Goal: Entertainment & Leisure: Consume media (video, audio)

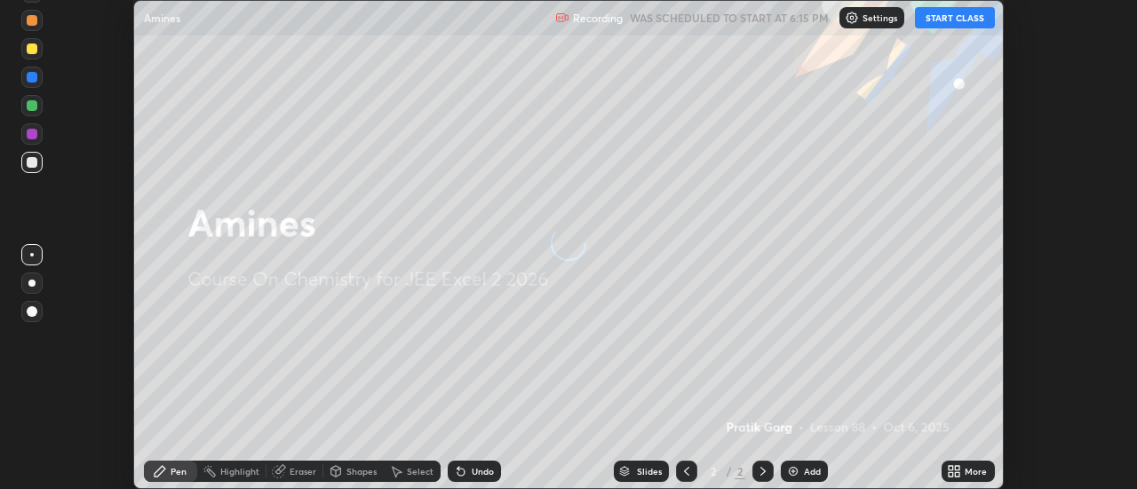
scroll to position [489, 1136]
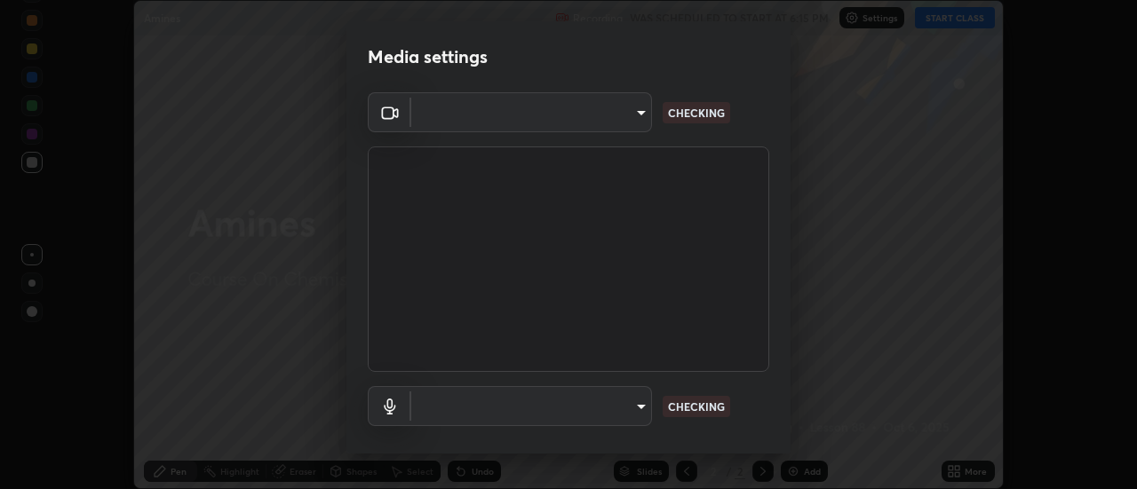
type input "ef013ea04391a6f3c02d818be9d39d876e4c33f846be9846b9b7582d6b98c567"
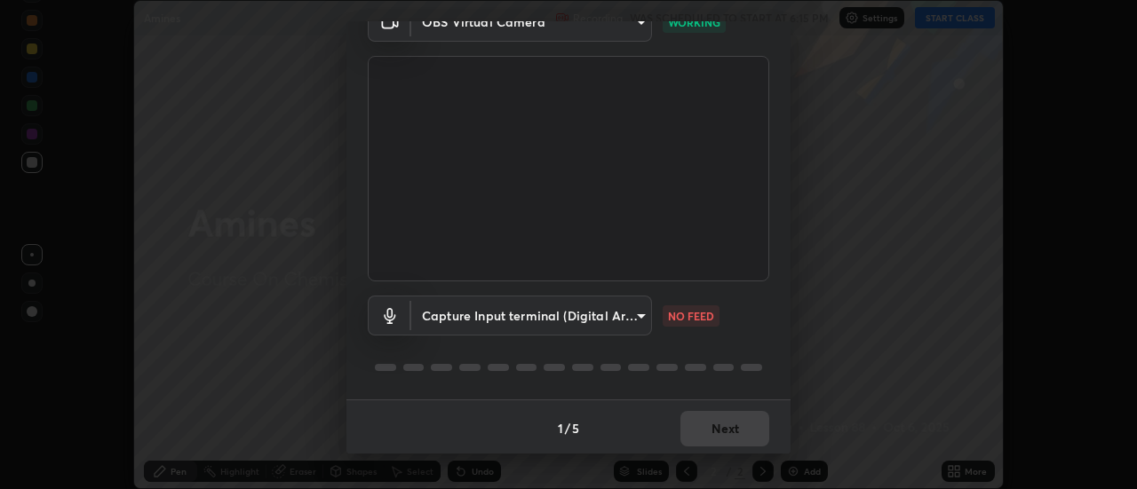
scroll to position [93, 0]
click at [604, 304] on body "Erase all Amines Recording WAS SCHEDULED TO START AT 6:15 PM Settings START CLA…" at bounding box center [568, 244] width 1137 height 489
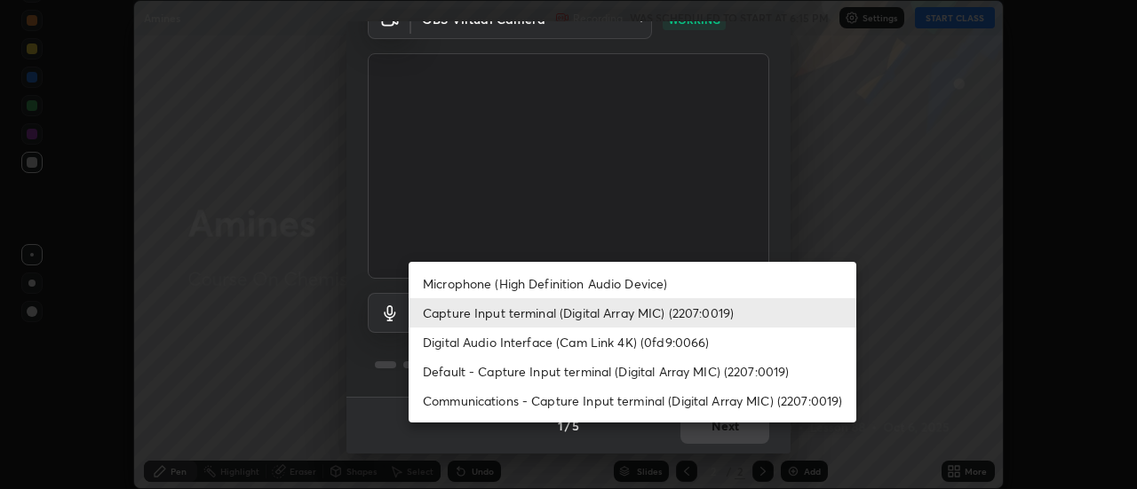
click at [492, 345] on li "Digital Audio Interface (Cam Link 4K) (0fd9:0066)" at bounding box center [633, 342] width 448 height 29
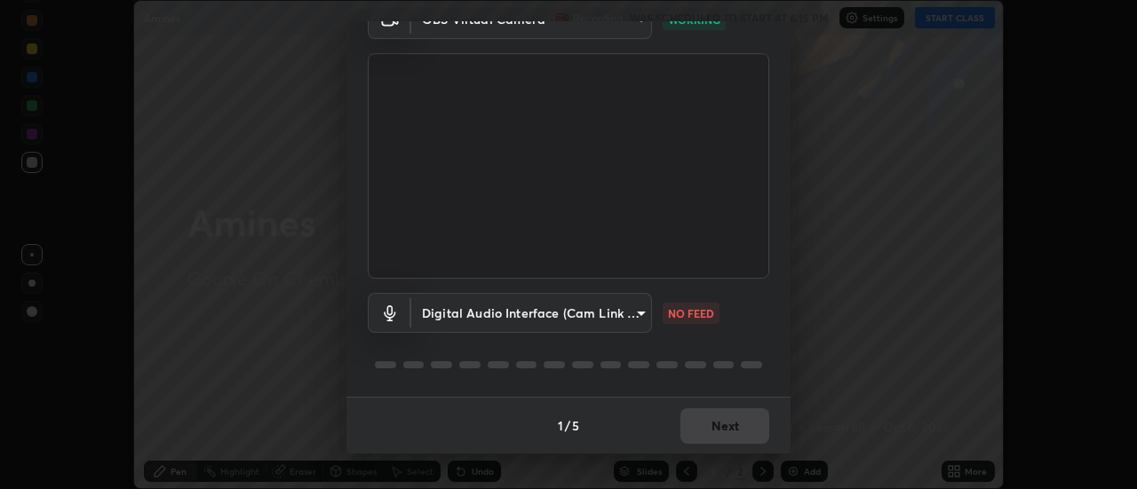
click at [588, 311] on body "Erase all Amines Recording WAS SCHEDULED TO START AT 6:15 PM Settings START CLA…" at bounding box center [568, 244] width 1137 height 489
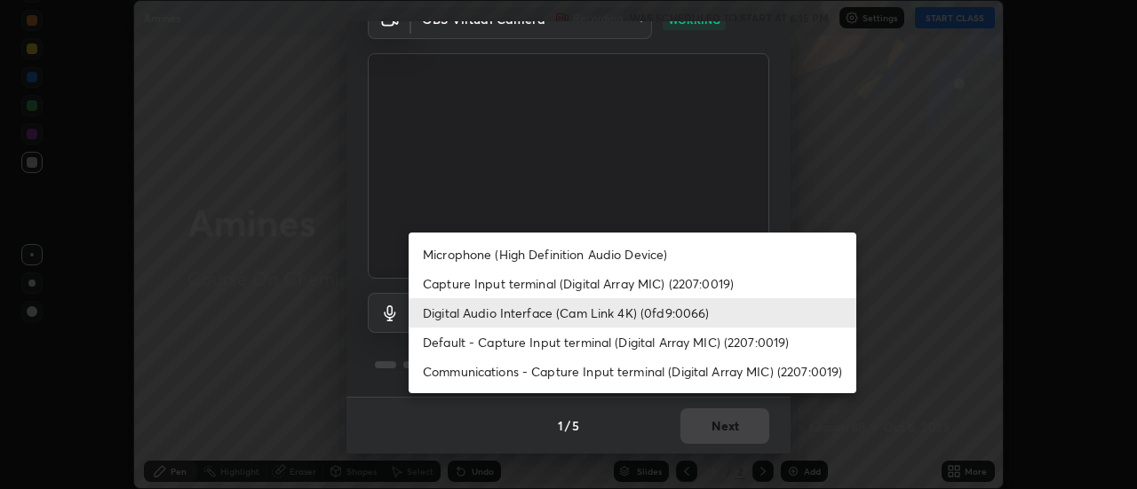
click at [559, 282] on li "Capture Input terminal (Digital Array MIC) (2207:0019)" at bounding box center [633, 283] width 448 height 29
type input "9dc2b91edcd9bcccdd257ac5447a79b4177f3929326efd5753cb27325acd5f1f"
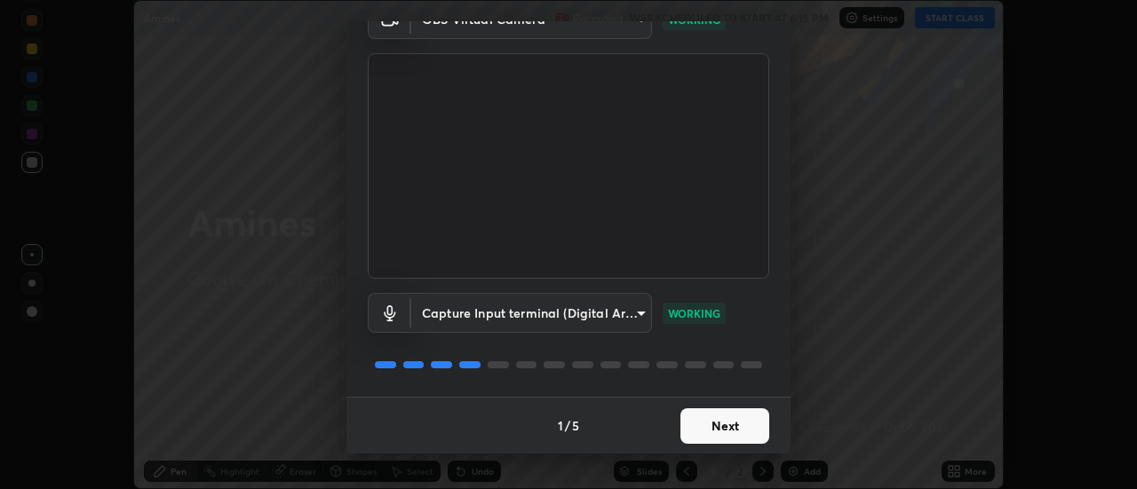
click at [720, 430] on button "Next" at bounding box center [724, 427] width 89 height 36
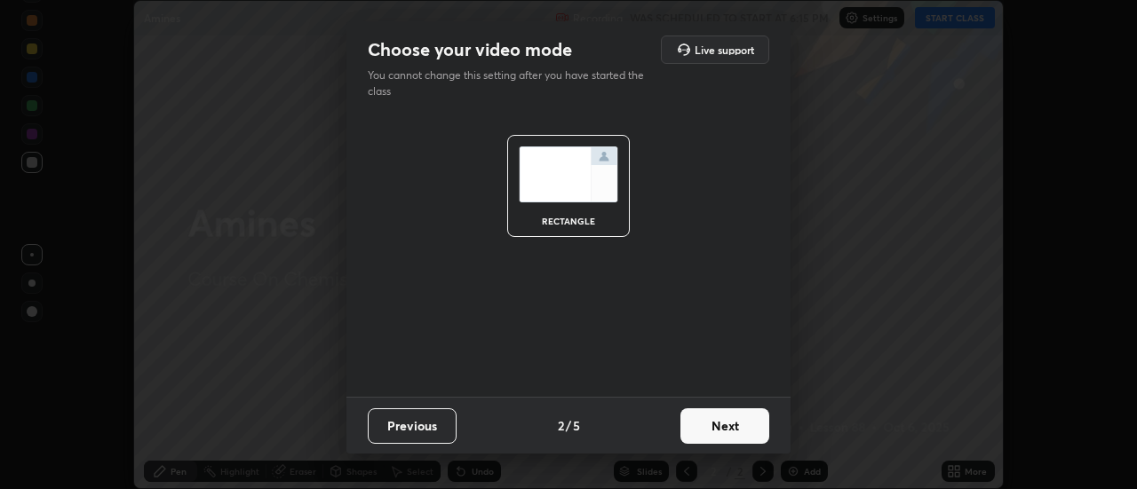
scroll to position [0, 0]
click at [717, 432] on button "Next" at bounding box center [724, 427] width 89 height 36
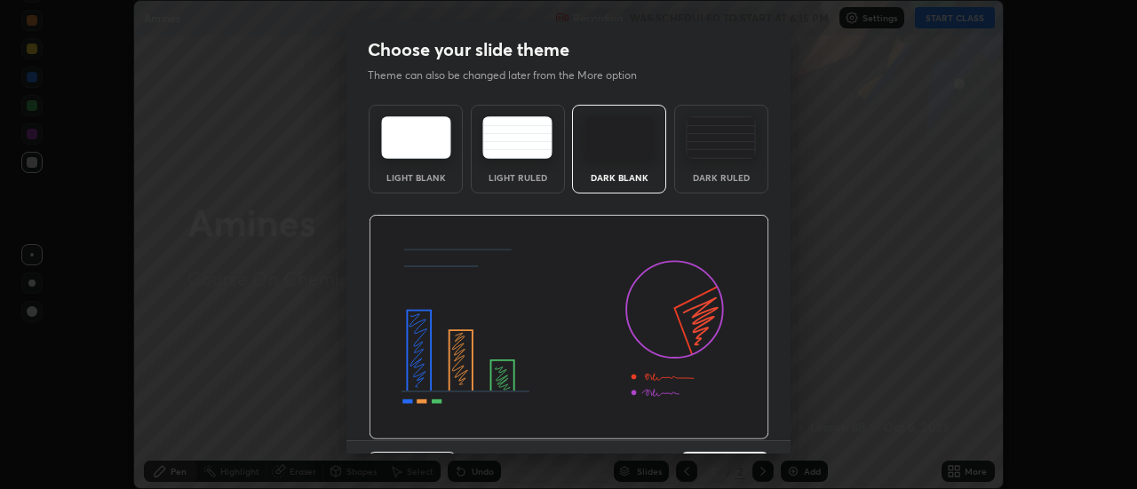
click at [718, 424] on img at bounding box center [569, 328] width 401 height 226
click at [726, 432] on img at bounding box center [569, 328] width 401 height 226
click at [726, 435] on img at bounding box center [569, 328] width 401 height 226
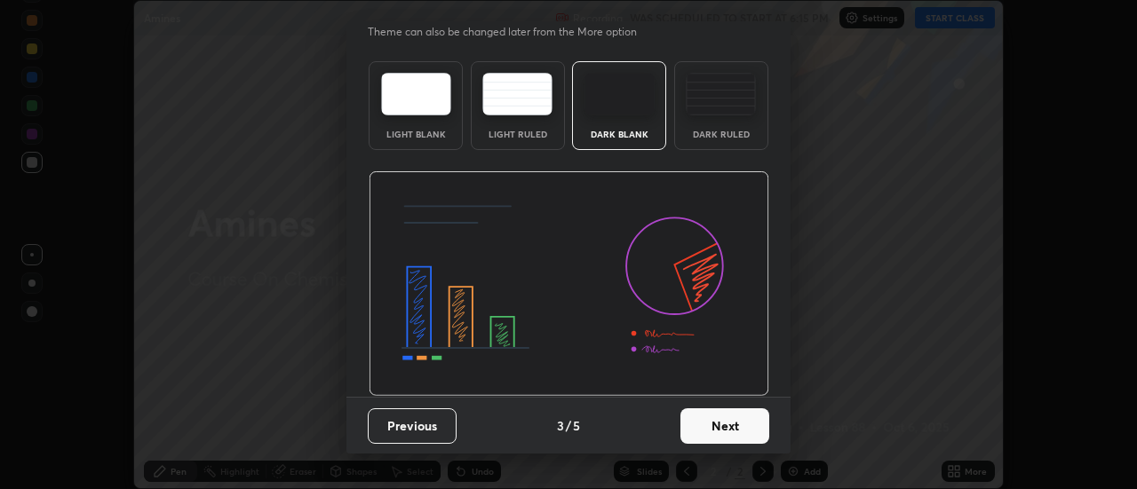
click at [707, 428] on button "Next" at bounding box center [724, 427] width 89 height 36
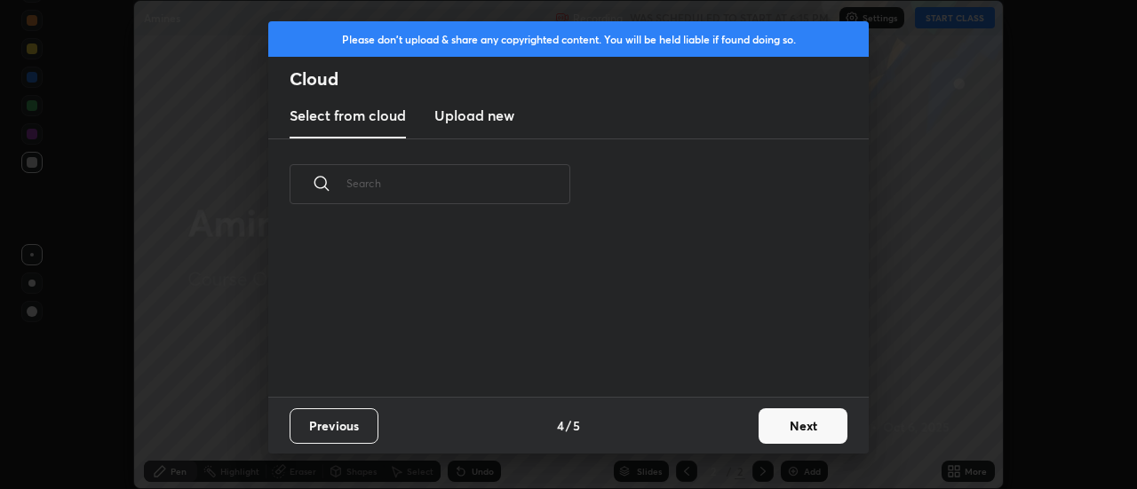
click at [708, 430] on div "Previous 4 / 5 Next" at bounding box center [568, 425] width 600 height 57
click at [709, 427] on div "Previous 4 / 5 Next" at bounding box center [568, 425] width 600 height 57
click at [782, 420] on button "Next" at bounding box center [802, 427] width 89 height 36
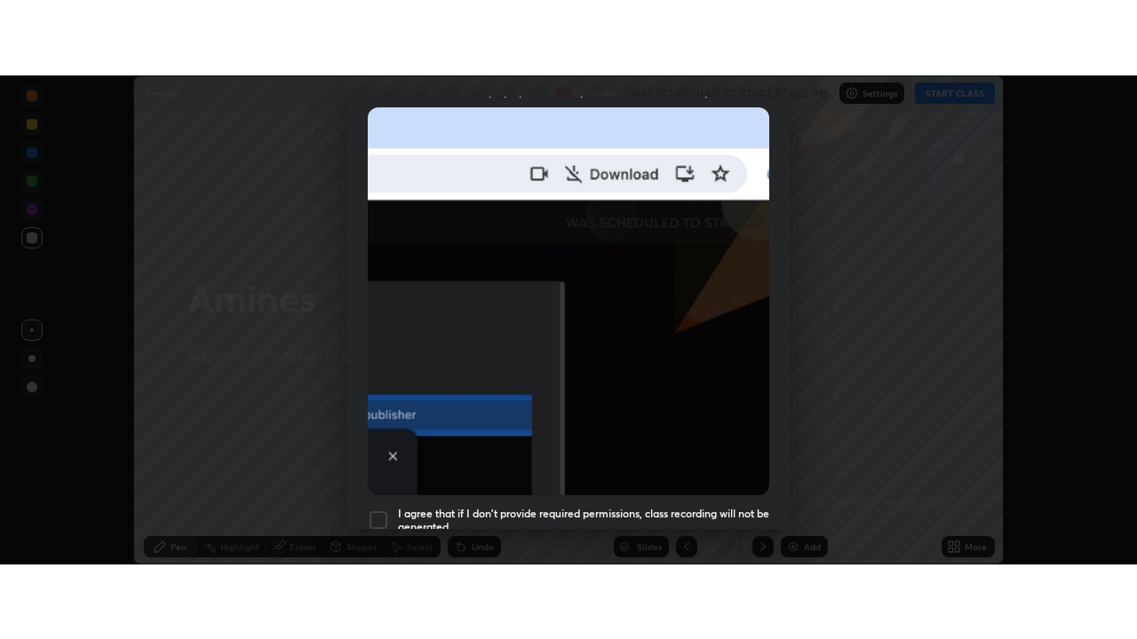
scroll to position [456, 0]
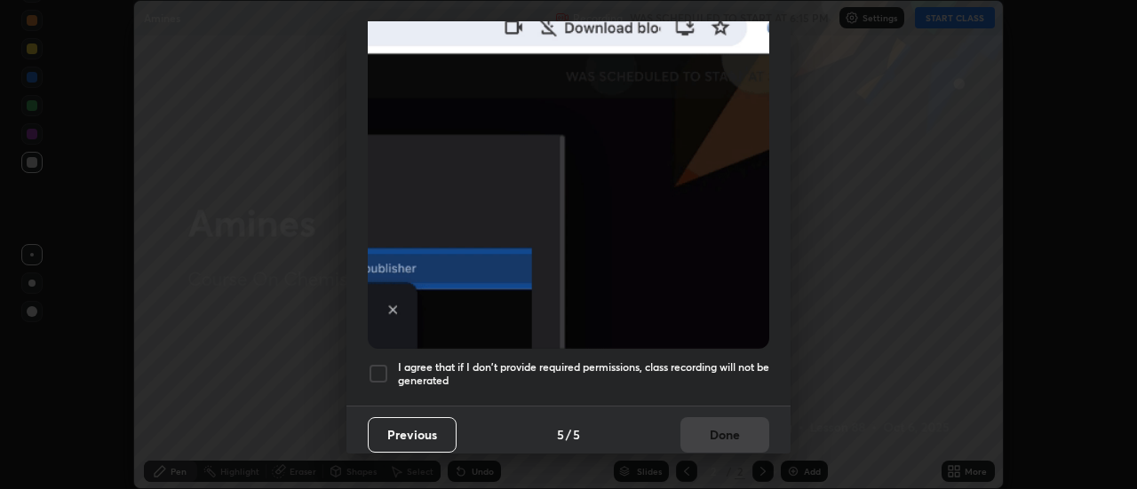
click at [381, 369] on div at bounding box center [378, 373] width 21 height 21
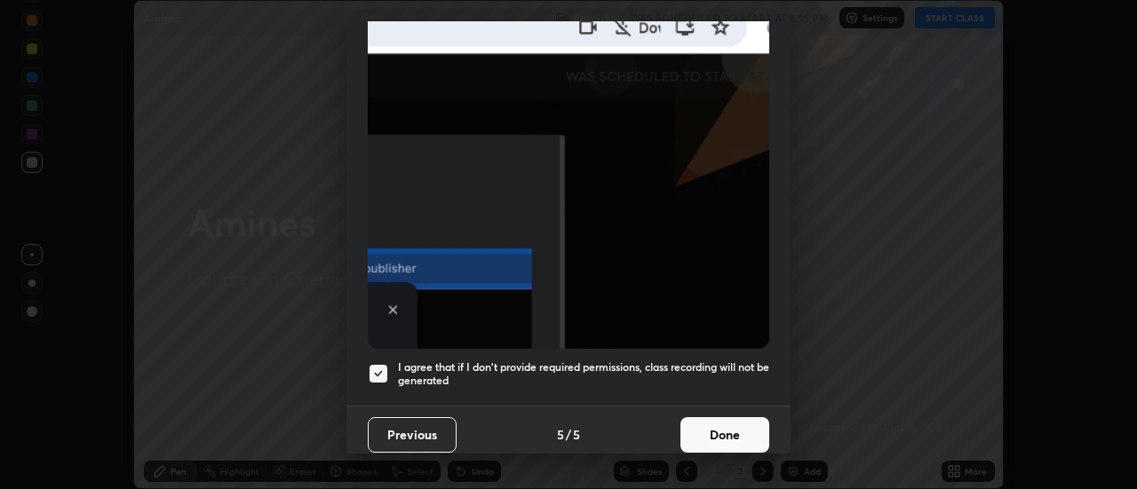
click at [714, 429] on button "Done" at bounding box center [724, 435] width 89 height 36
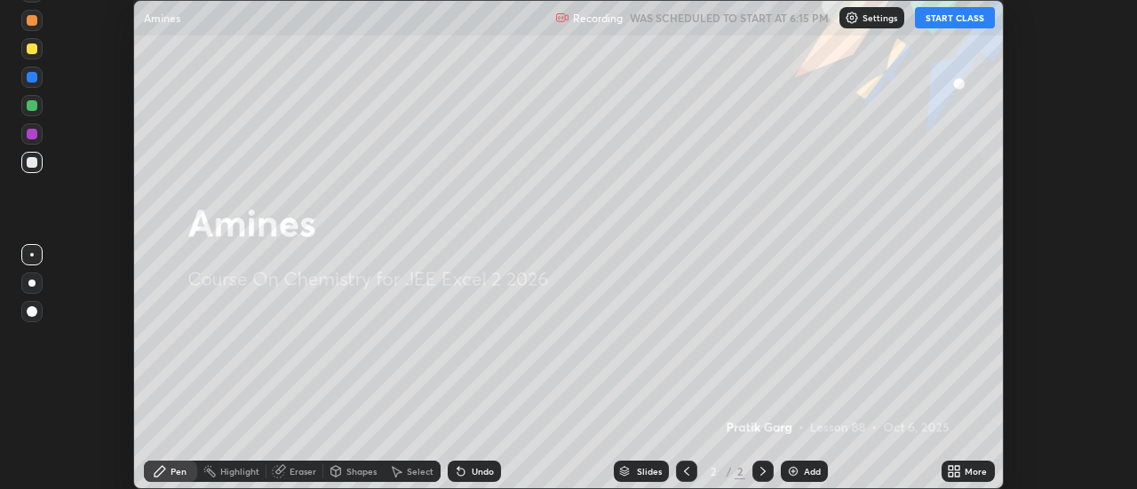
click at [935, 19] on button "START CLASS" at bounding box center [955, 17] width 80 height 21
click at [943, 470] on div "More" at bounding box center [967, 471] width 53 height 21
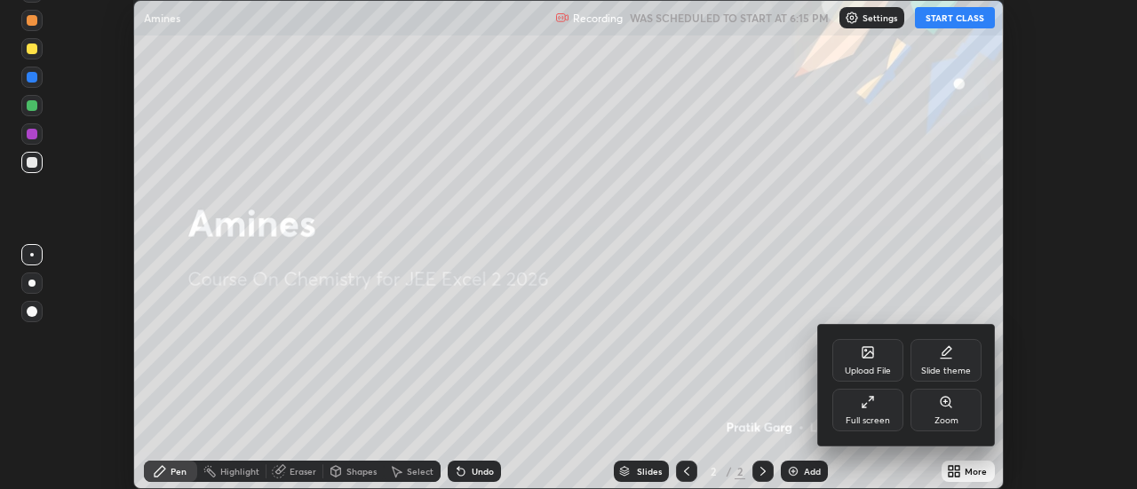
click at [852, 406] on div "Full screen" at bounding box center [867, 410] width 71 height 43
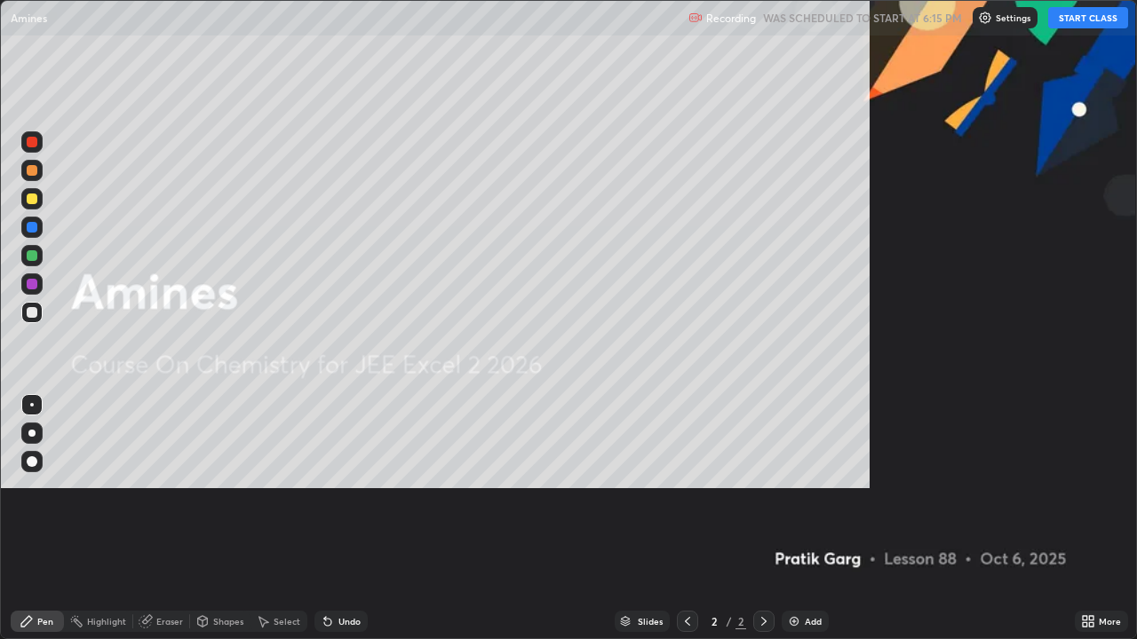
scroll to position [639, 1137]
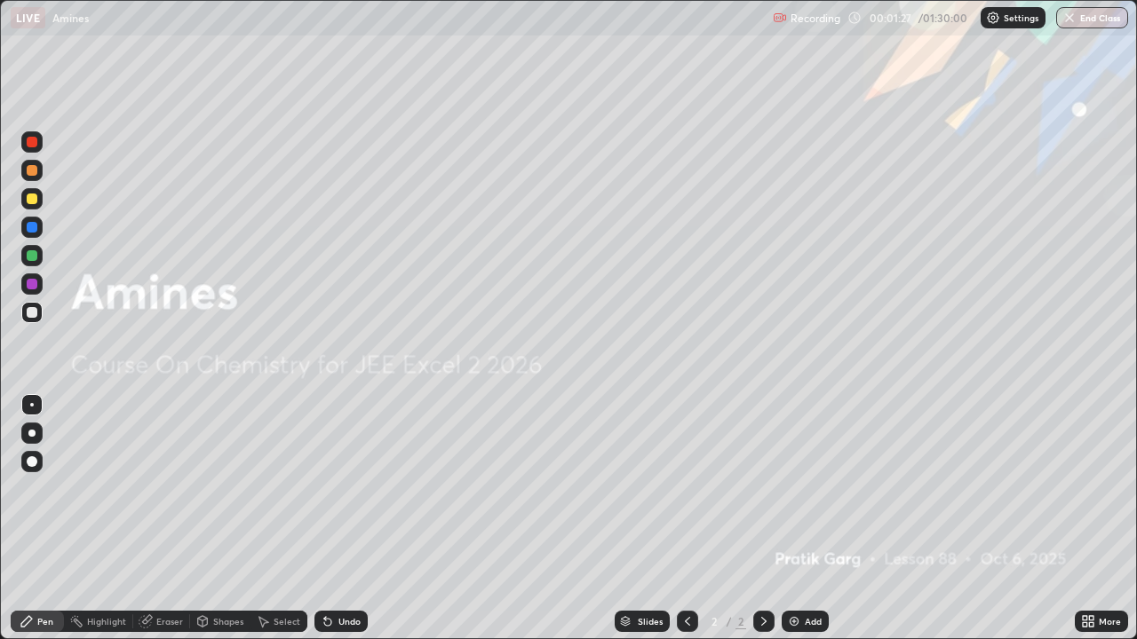
click at [812, 488] on div "Add" at bounding box center [813, 621] width 17 height 9
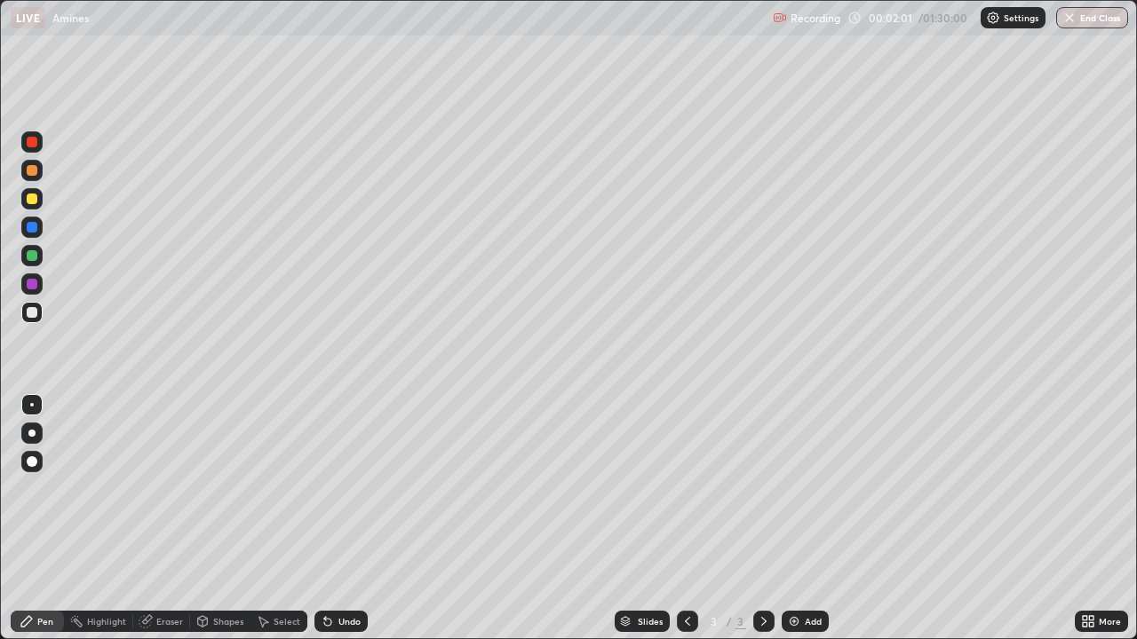
click at [344, 488] on div "Undo" at bounding box center [349, 621] width 22 height 9
click at [341, 488] on div "Undo" at bounding box center [340, 621] width 53 height 21
click at [344, 488] on div "Undo" at bounding box center [340, 621] width 53 height 21
click at [345, 488] on div "Undo" at bounding box center [340, 621] width 53 height 21
click at [342, 488] on div "Undo" at bounding box center [340, 621] width 53 height 21
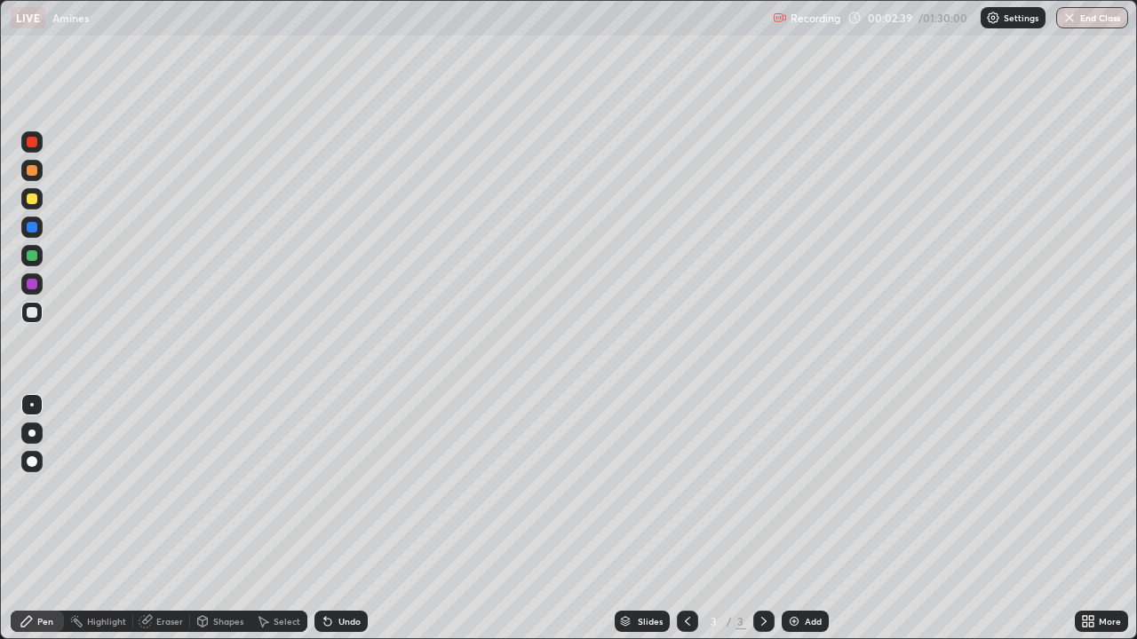
click at [818, 488] on div "Add" at bounding box center [813, 621] width 17 height 9
click at [33, 203] on div at bounding box center [32, 199] width 11 height 11
click at [345, 488] on div "Undo" at bounding box center [340, 621] width 53 height 21
click at [341, 488] on div "Undo" at bounding box center [340, 621] width 53 height 21
click at [338, 488] on div "Undo" at bounding box center [349, 621] width 22 height 9
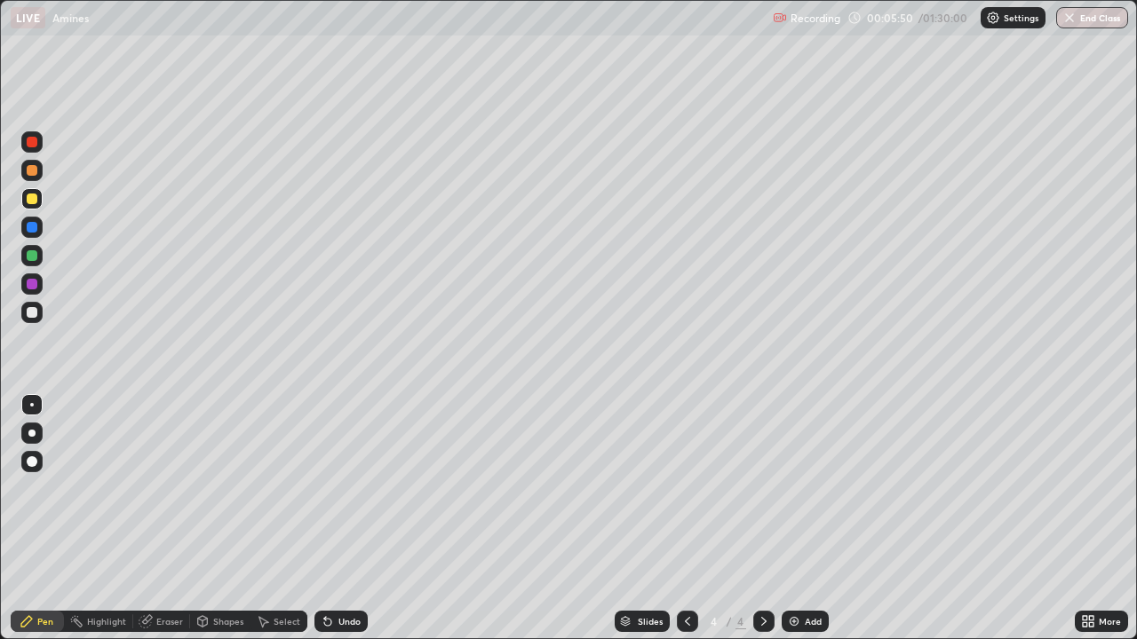
click at [341, 488] on div "Undo" at bounding box center [349, 621] width 22 height 9
click at [338, 488] on div "Undo" at bounding box center [349, 621] width 22 height 9
click at [334, 488] on div "Undo" at bounding box center [340, 621] width 53 height 21
click at [335, 488] on div "Undo" at bounding box center [340, 621] width 53 height 21
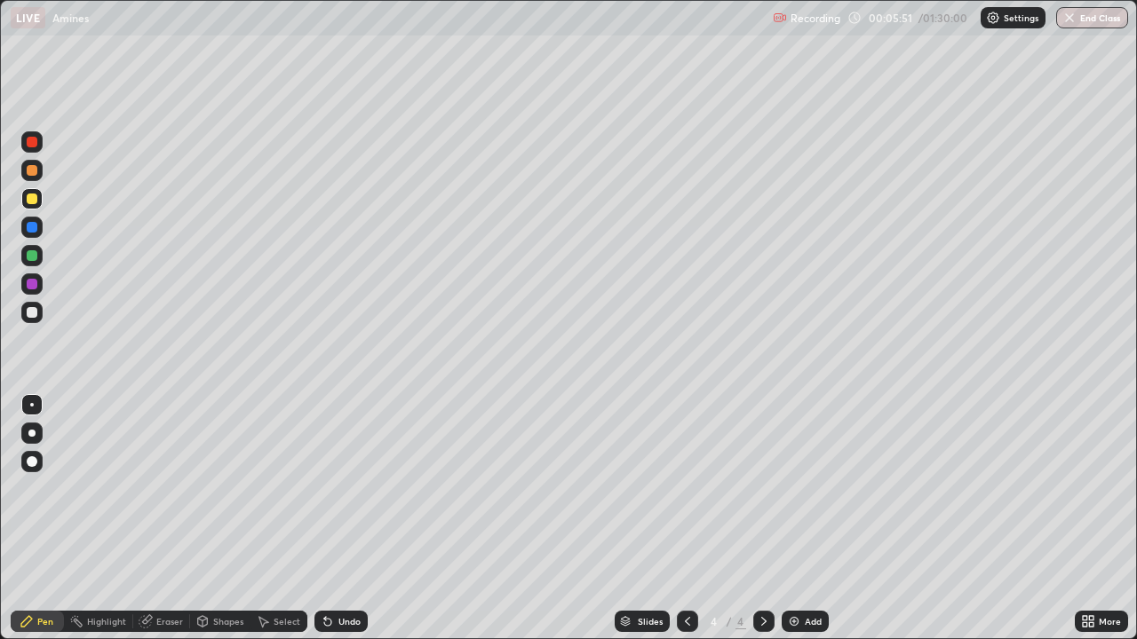
click at [334, 488] on div "Undo" at bounding box center [340, 621] width 53 height 21
click at [332, 488] on div "Undo" at bounding box center [340, 621] width 53 height 21
click at [329, 488] on div "Undo" at bounding box center [340, 621] width 53 height 21
click at [329, 488] on icon at bounding box center [328, 622] width 14 height 14
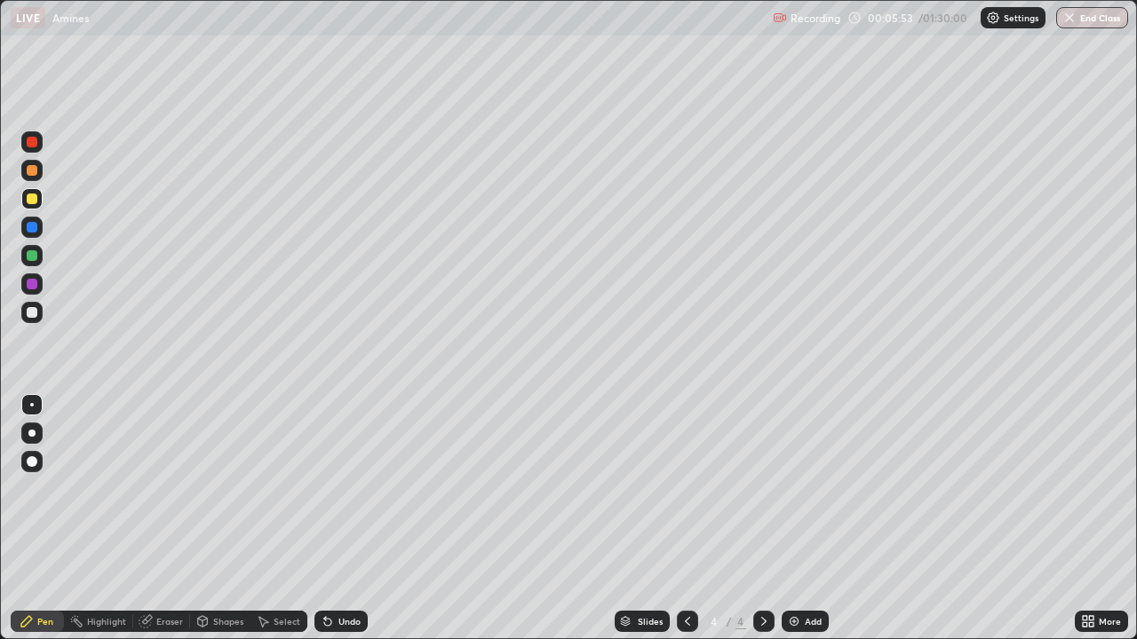
click at [329, 488] on div "Undo" at bounding box center [340, 621] width 53 height 21
click at [326, 488] on div "Undo" at bounding box center [340, 621] width 53 height 21
click at [325, 488] on div "Undo" at bounding box center [340, 621] width 53 height 21
click at [321, 488] on div "Undo" at bounding box center [340, 621] width 53 height 21
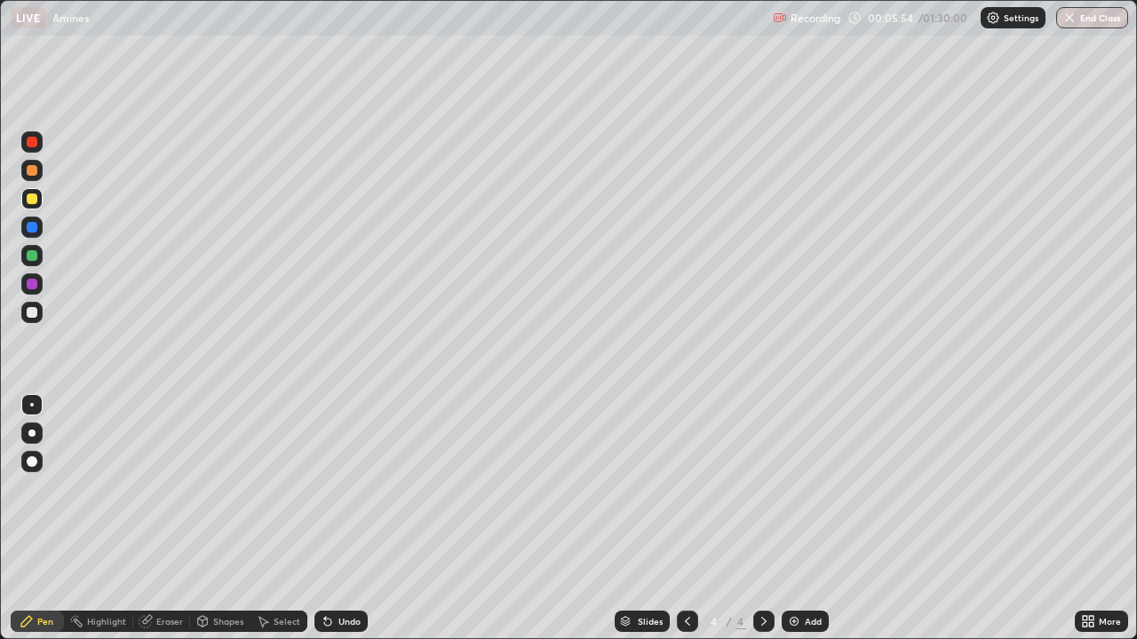
click at [321, 488] on div "Undo" at bounding box center [340, 621] width 53 height 21
click at [320, 488] on div "Undo" at bounding box center [340, 621] width 53 height 21
click at [324, 488] on icon at bounding box center [325, 618] width 2 height 2
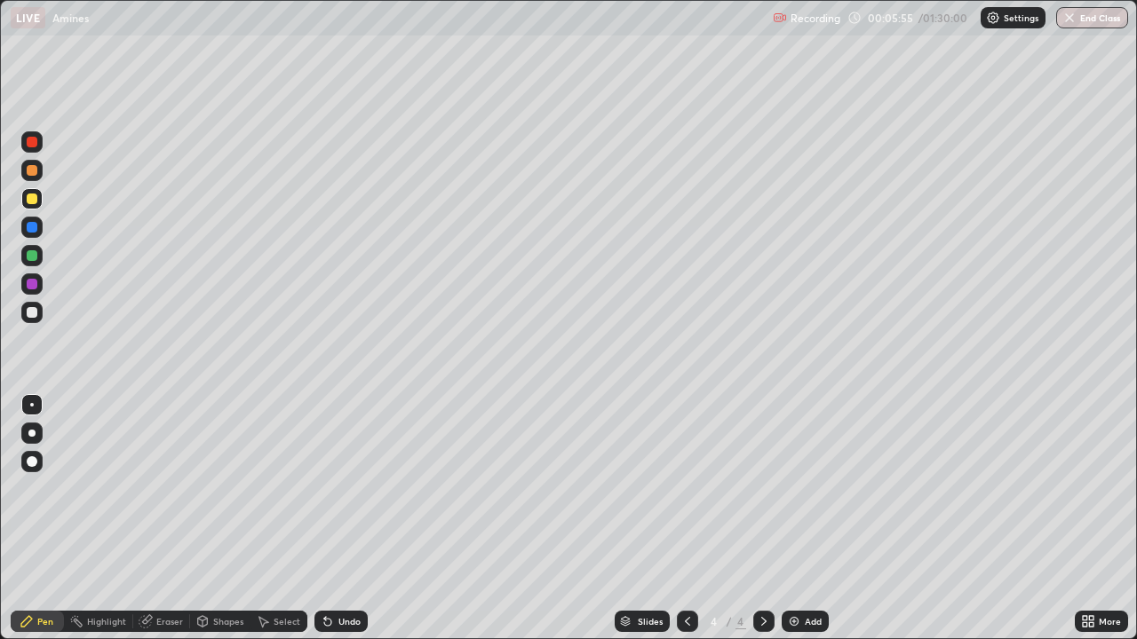
click at [318, 488] on div "Undo" at bounding box center [340, 621] width 53 height 21
click at [317, 488] on div "Undo" at bounding box center [340, 621] width 53 height 21
click at [316, 488] on div "Undo" at bounding box center [340, 621] width 53 height 21
click at [302, 488] on div "Select" at bounding box center [278, 621] width 57 height 21
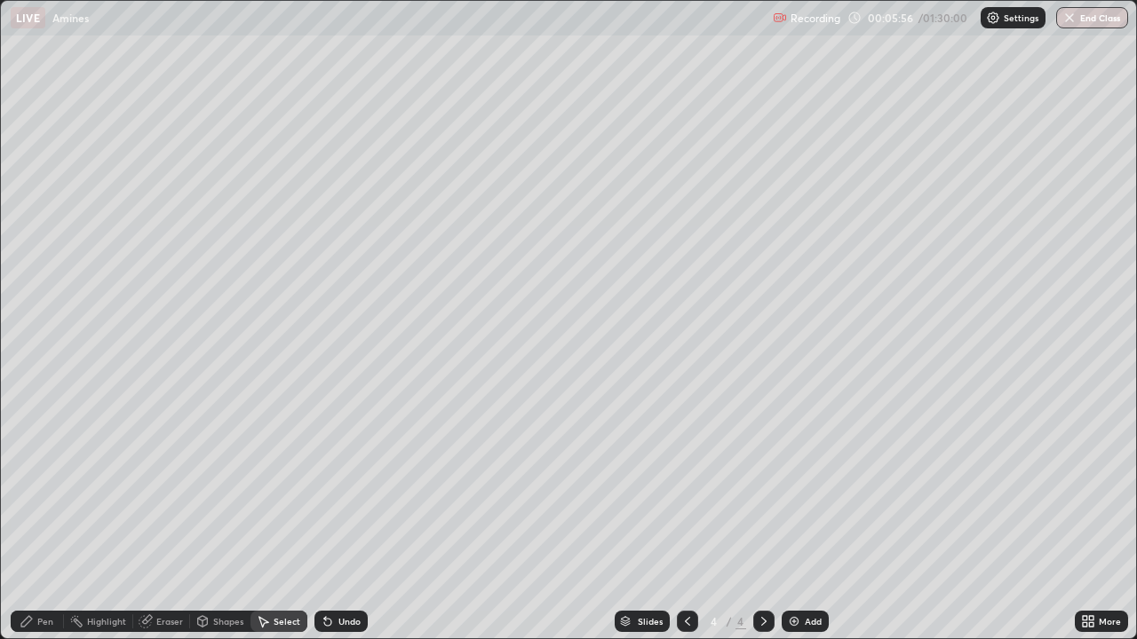
click at [302, 488] on div "Select" at bounding box center [278, 621] width 57 height 21
click at [329, 488] on icon at bounding box center [328, 622] width 14 height 14
click at [325, 488] on icon at bounding box center [327, 622] width 7 height 7
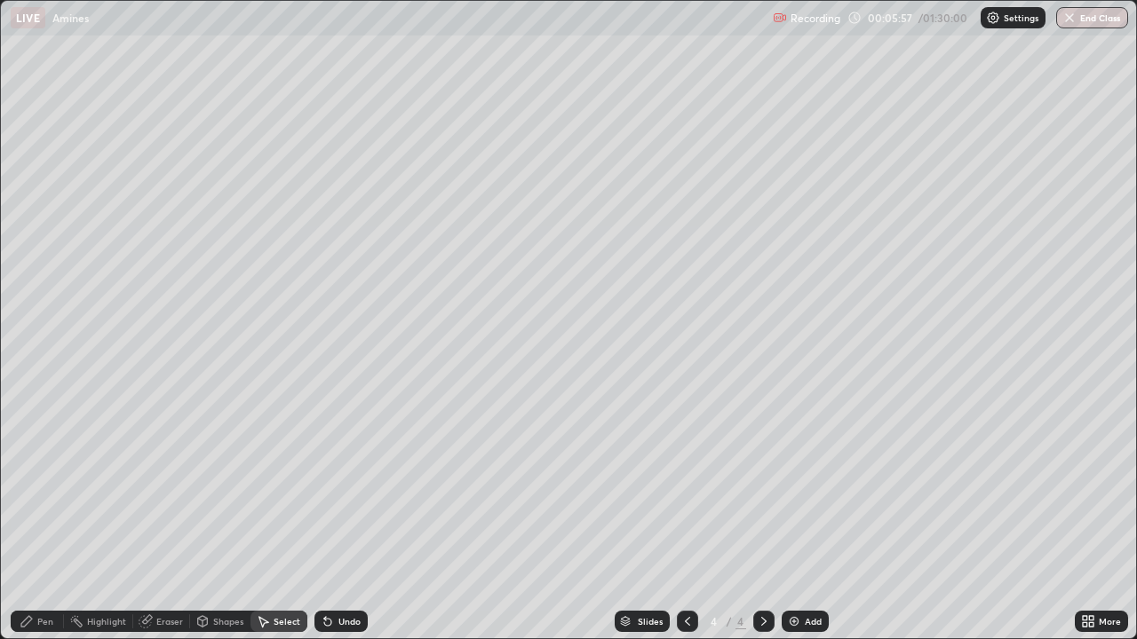
click at [328, 488] on icon at bounding box center [328, 622] width 14 height 14
click at [329, 488] on icon at bounding box center [328, 622] width 14 height 14
click at [333, 488] on div "Undo" at bounding box center [340, 621] width 53 height 21
click at [0, 0] on button "Undo" at bounding box center [0, 0] width 0 height 0
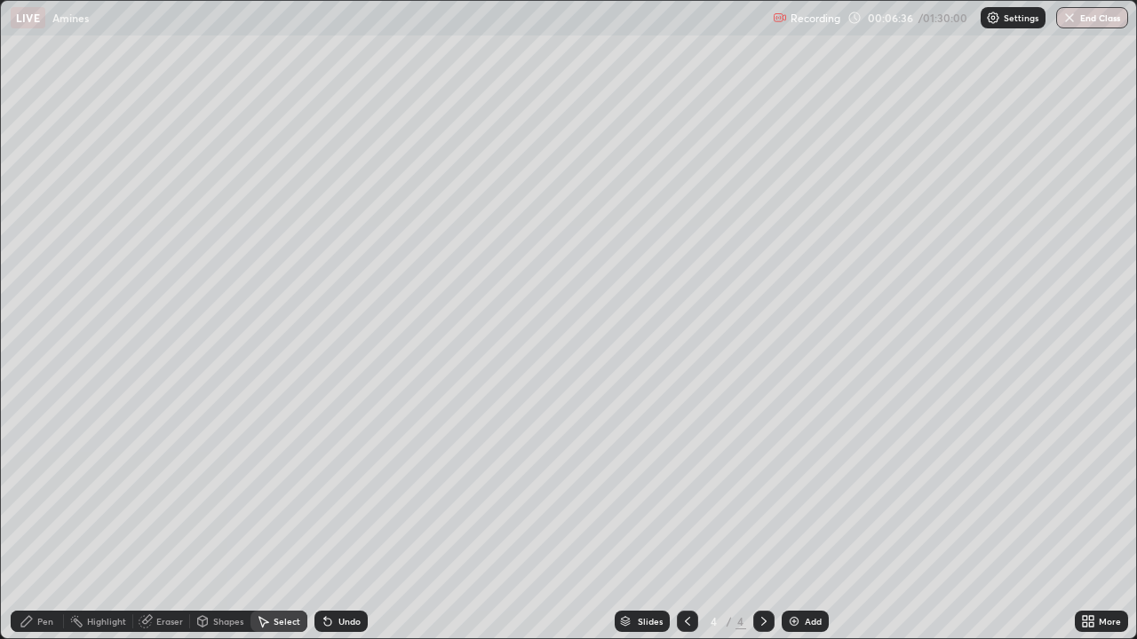
click at [34, 488] on div "Pen" at bounding box center [37, 621] width 53 height 21
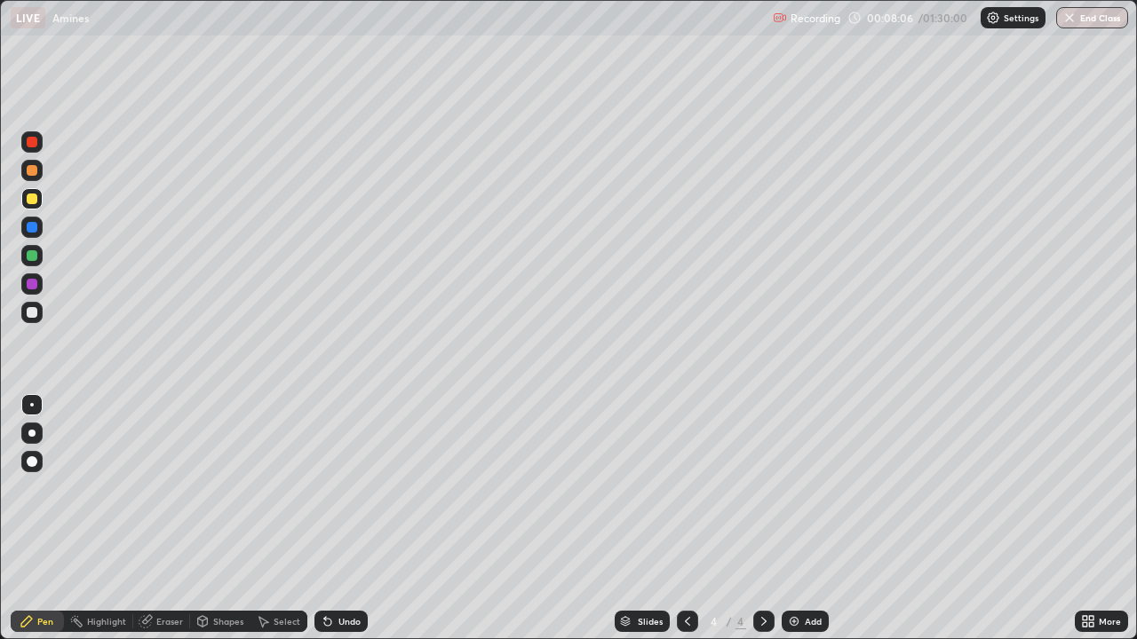
click at [335, 488] on div "Undo" at bounding box center [340, 621] width 53 height 21
click at [793, 488] on img at bounding box center [794, 622] width 14 height 14
click at [40, 255] on div at bounding box center [31, 255] width 21 height 21
click at [348, 488] on div "Undo" at bounding box center [340, 621] width 53 height 21
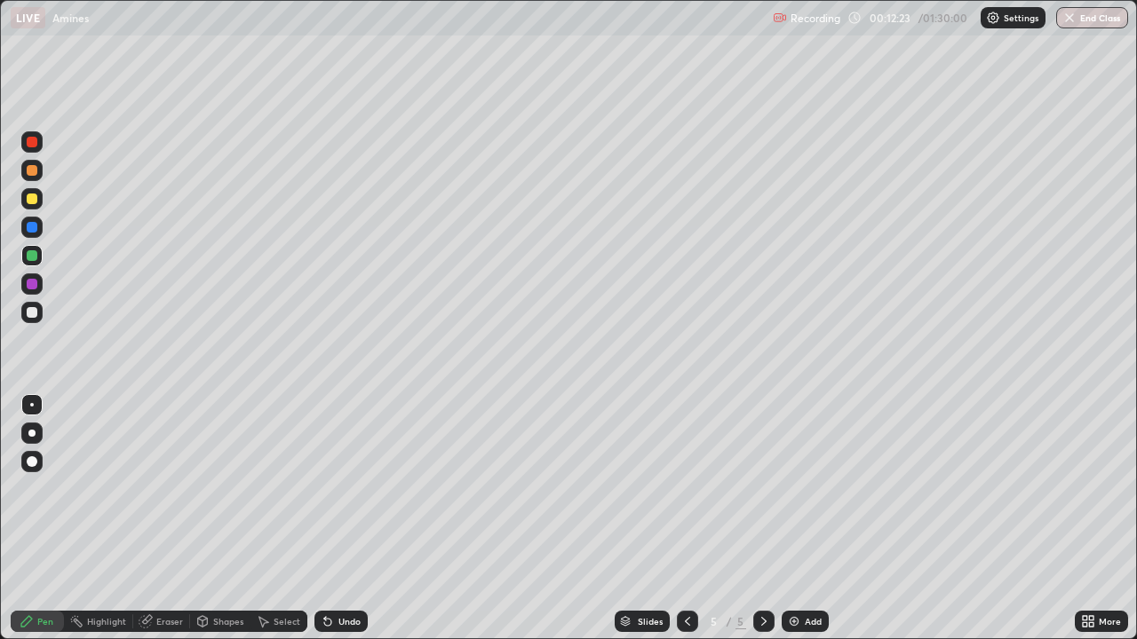
click at [339, 488] on div "Undo" at bounding box center [349, 621] width 22 height 9
click at [340, 488] on div "Undo" at bounding box center [349, 621] width 22 height 9
click at [339, 488] on div "Undo" at bounding box center [349, 621] width 22 height 9
click at [338, 488] on div "Undo" at bounding box center [349, 621] width 22 height 9
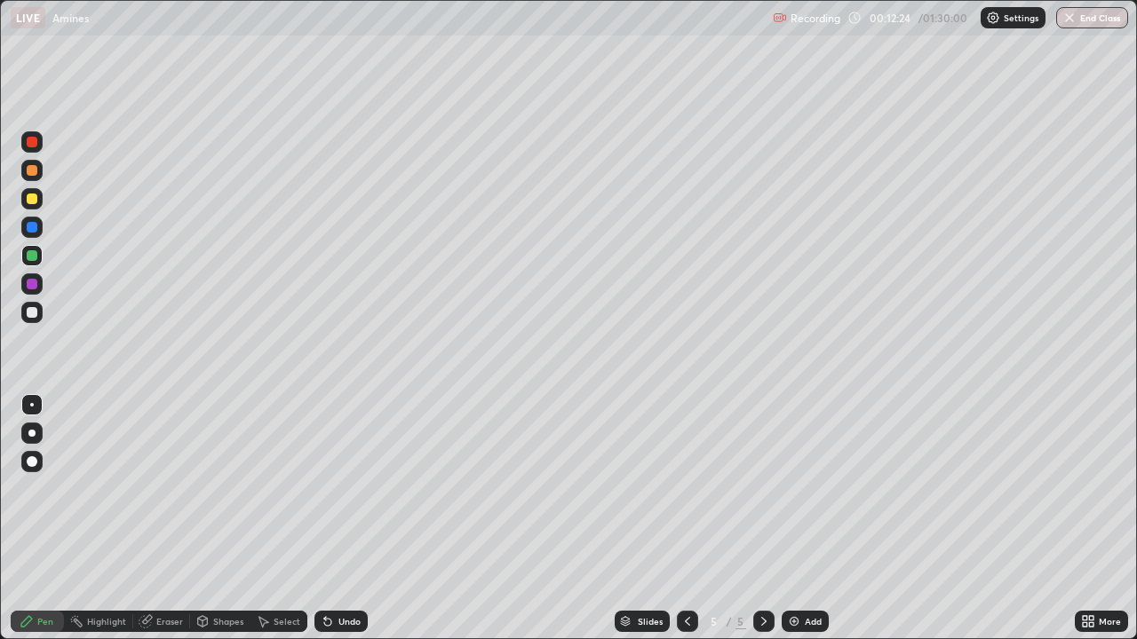
click at [336, 488] on div "Undo" at bounding box center [340, 621] width 53 height 21
click at [337, 488] on div "Undo" at bounding box center [340, 621] width 53 height 21
click at [333, 488] on div "Undo" at bounding box center [340, 621] width 53 height 21
click at [336, 488] on div "Undo" at bounding box center [340, 621] width 53 height 21
click at [820, 488] on div "Add" at bounding box center [804, 621] width 47 height 21
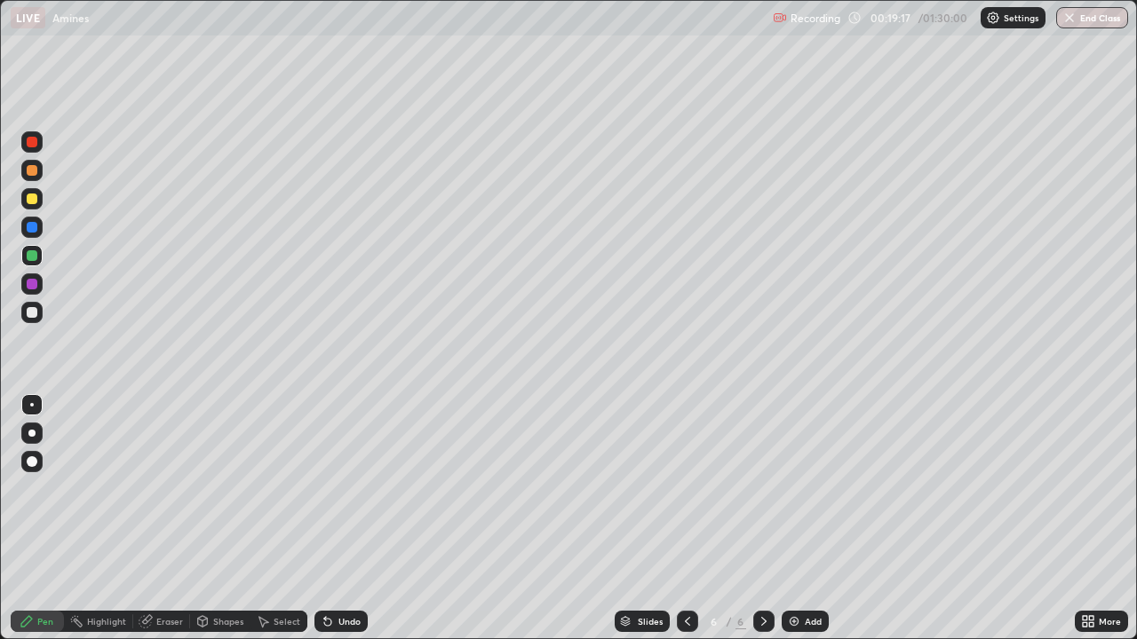
click at [812, 488] on div "Add" at bounding box center [813, 621] width 17 height 9
click at [36, 198] on div at bounding box center [32, 199] width 11 height 11
click at [157, 488] on div "Eraser" at bounding box center [169, 621] width 27 height 9
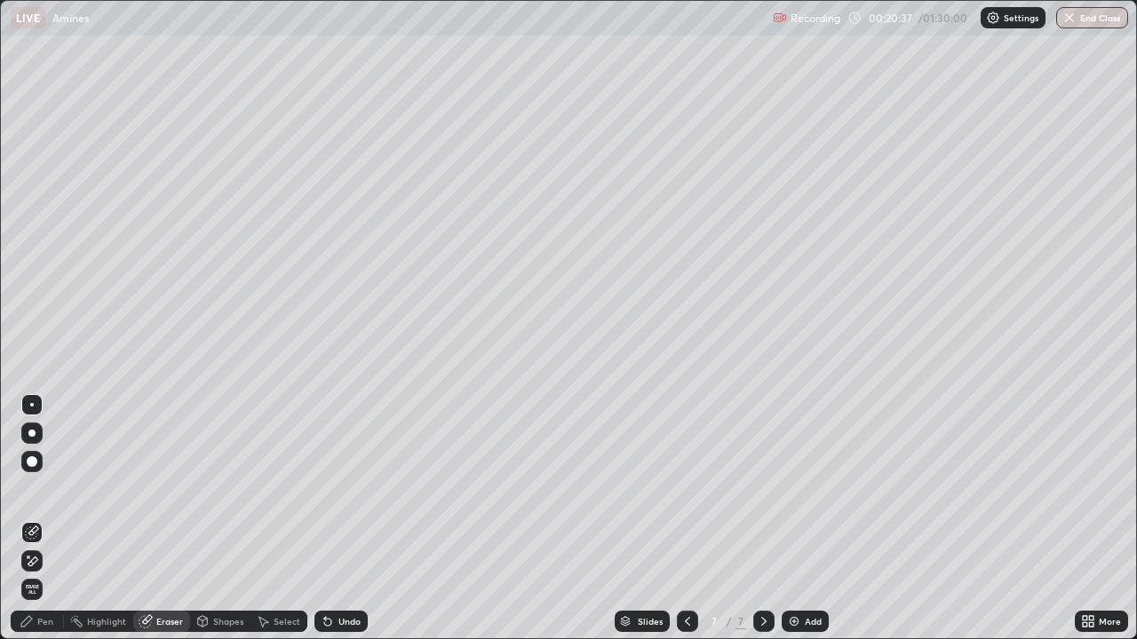
click at [46, 488] on div "Pen" at bounding box center [45, 621] width 16 height 9
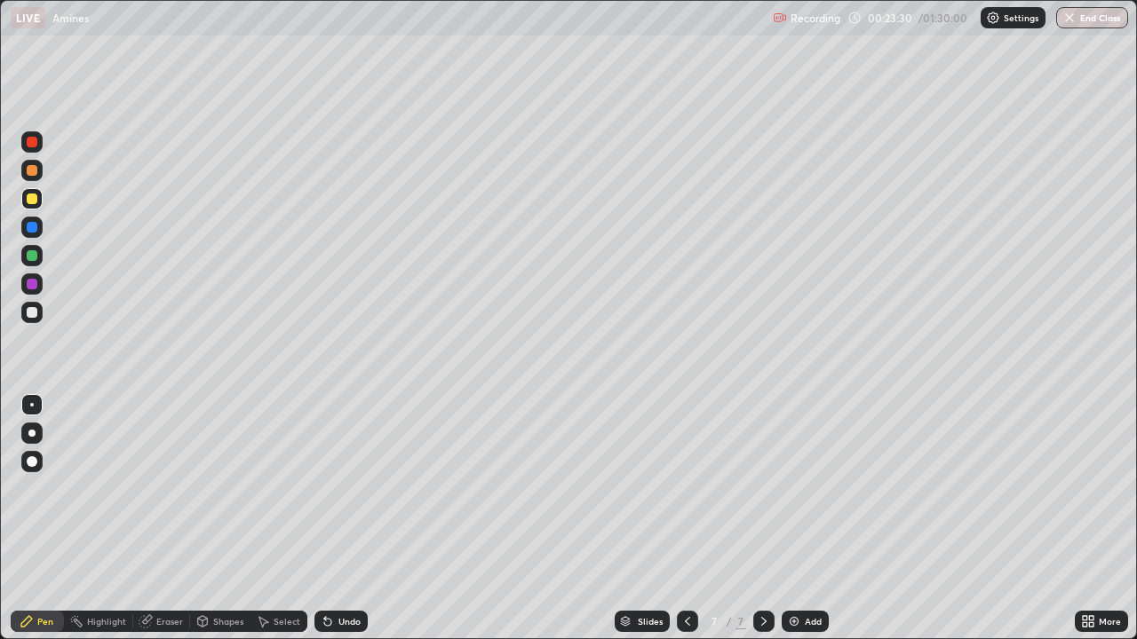
click at [223, 488] on div "Shapes" at bounding box center [220, 621] width 60 height 21
click at [173, 488] on div "Eraser" at bounding box center [169, 621] width 27 height 9
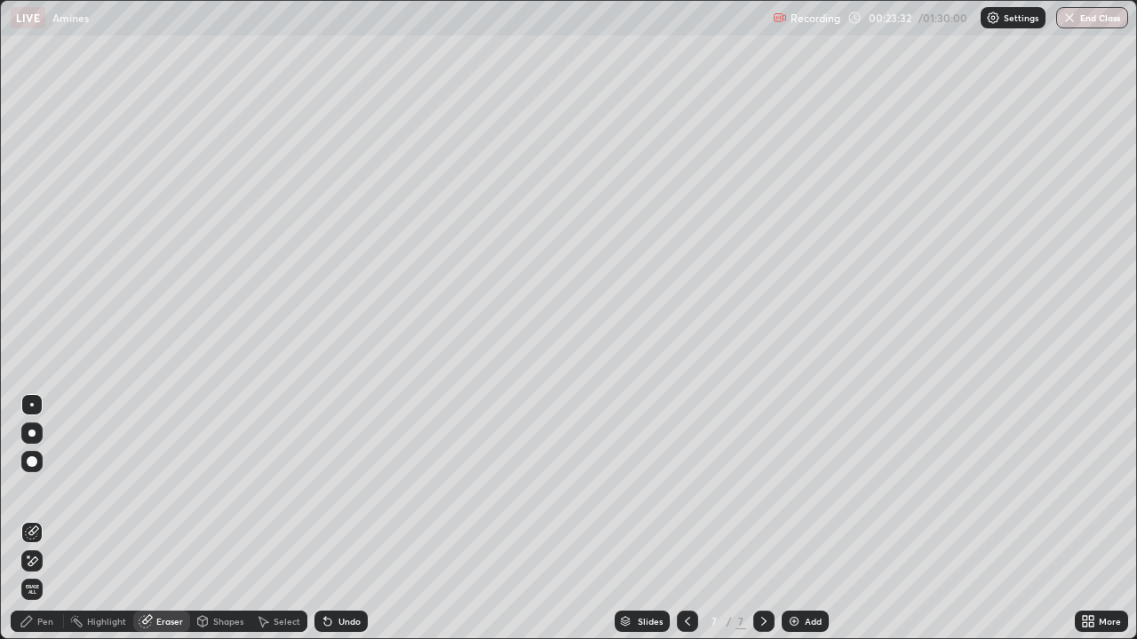
click at [43, 488] on div "Pen" at bounding box center [45, 621] width 16 height 9
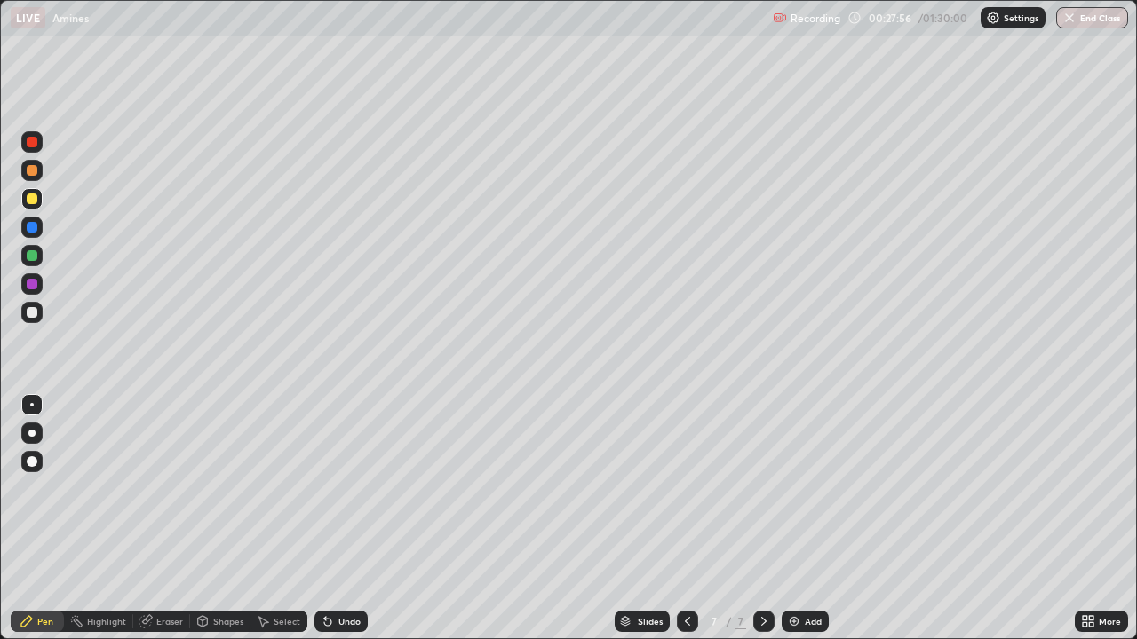
click at [806, 488] on div "Add" at bounding box center [804, 621] width 47 height 21
click at [809, 488] on div "Add" at bounding box center [804, 621] width 47 height 21
click at [39, 171] on div at bounding box center [31, 170] width 21 height 21
click at [806, 488] on div "Add" at bounding box center [804, 621] width 47 height 21
click at [685, 488] on icon at bounding box center [686, 622] width 14 height 14
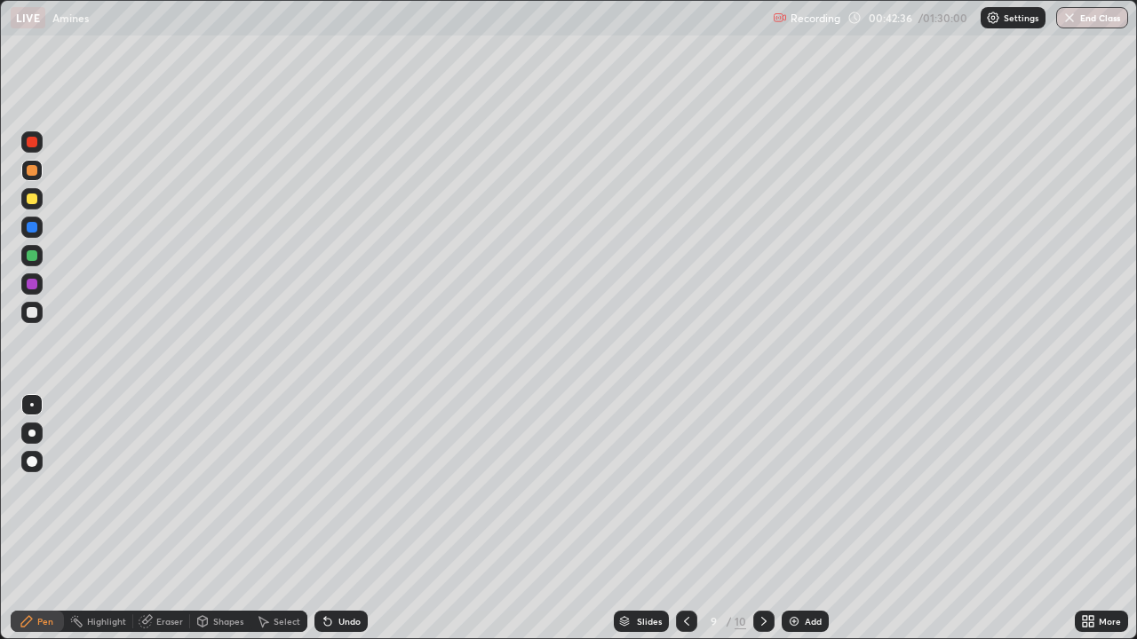
click at [685, 488] on icon at bounding box center [686, 621] width 5 height 9
click at [769, 488] on div at bounding box center [763, 621] width 21 height 21
click at [812, 488] on div "Add" at bounding box center [813, 621] width 17 height 9
click at [353, 488] on div "Undo" at bounding box center [340, 621] width 53 height 21
click at [344, 488] on div "Undo" at bounding box center [349, 621] width 22 height 9
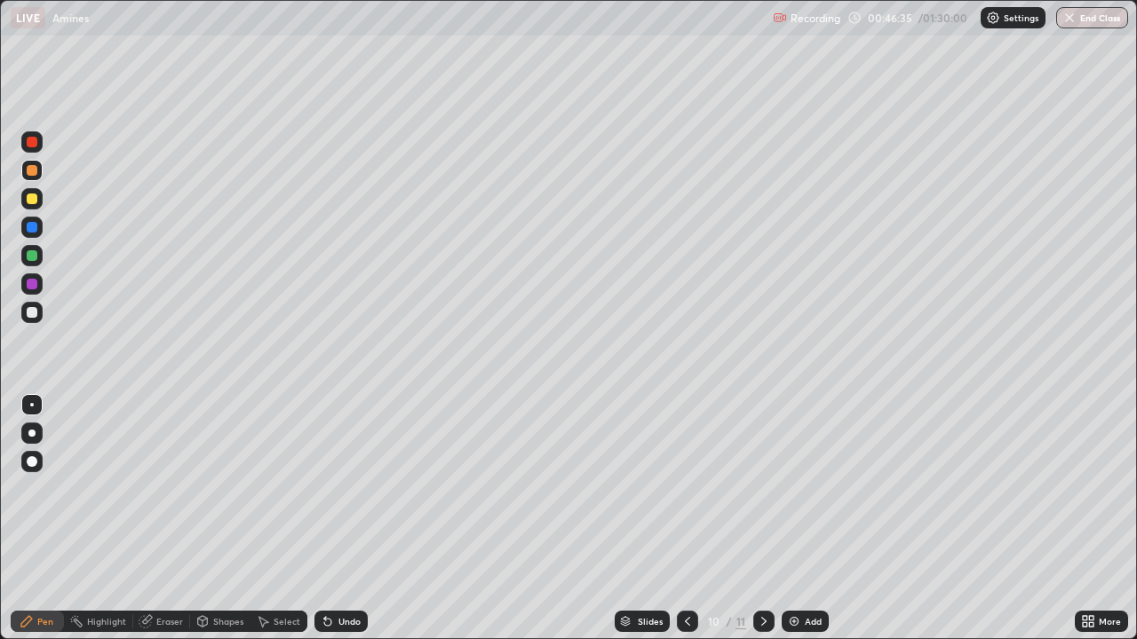
click at [810, 488] on div "Add" at bounding box center [804, 621] width 47 height 21
click at [222, 488] on div "Shapes" at bounding box center [228, 621] width 30 height 9
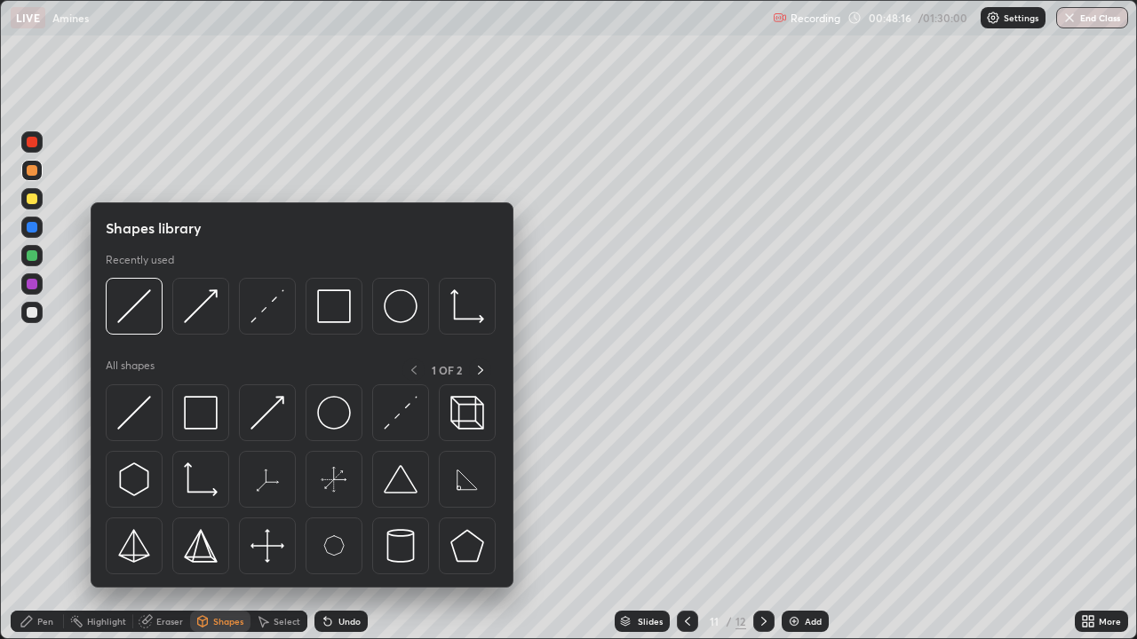
click at [166, 488] on div "Eraser" at bounding box center [169, 621] width 27 height 9
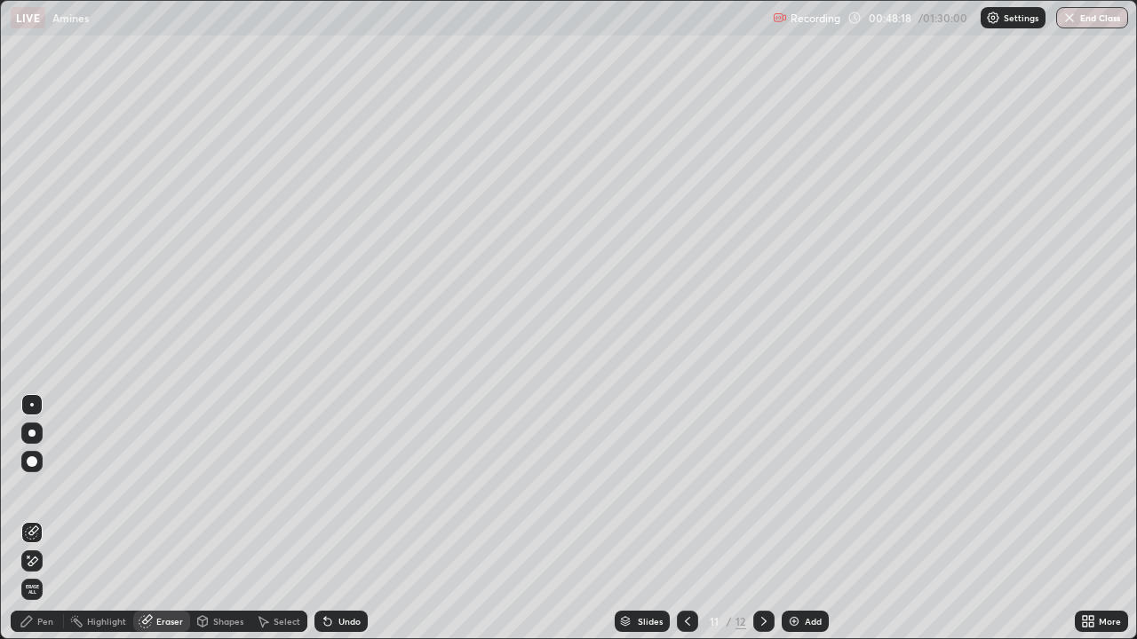
click at [43, 488] on div "Pen" at bounding box center [45, 621] width 16 height 9
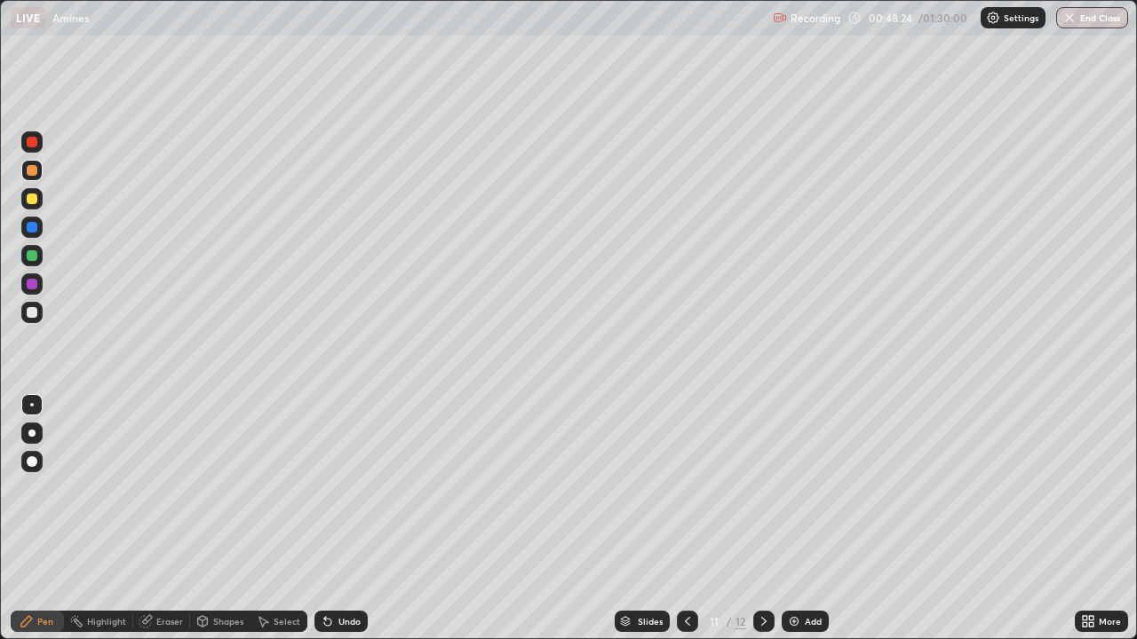
click at [163, 488] on div "Eraser" at bounding box center [169, 621] width 27 height 9
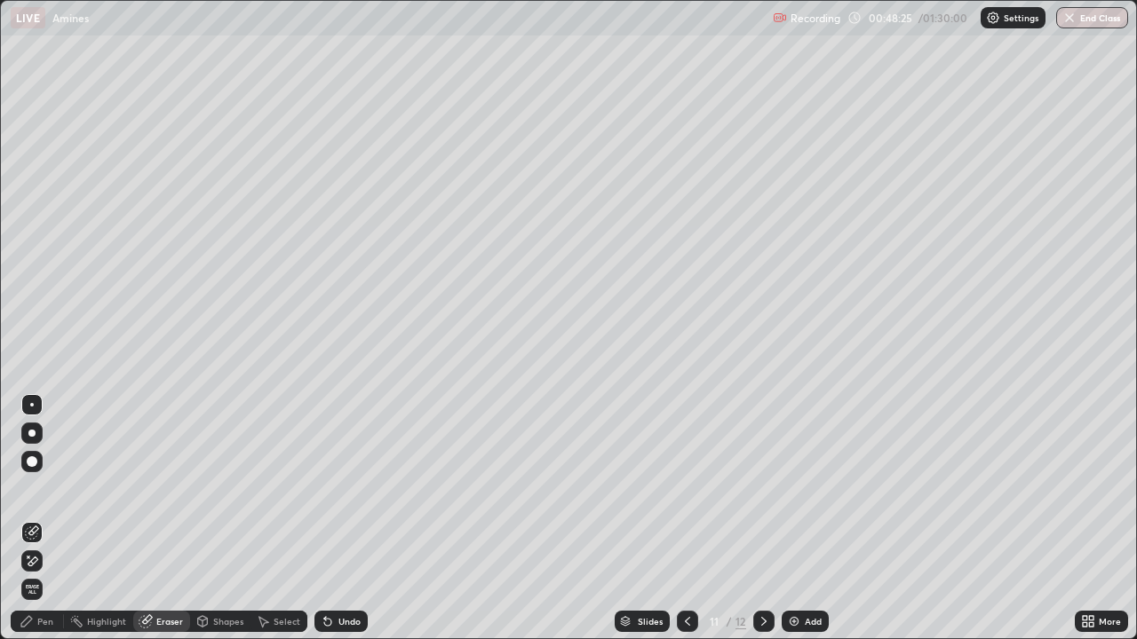
click at [50, 488] on div "Pen" at bounding box center [37, 621] width 53 height 21
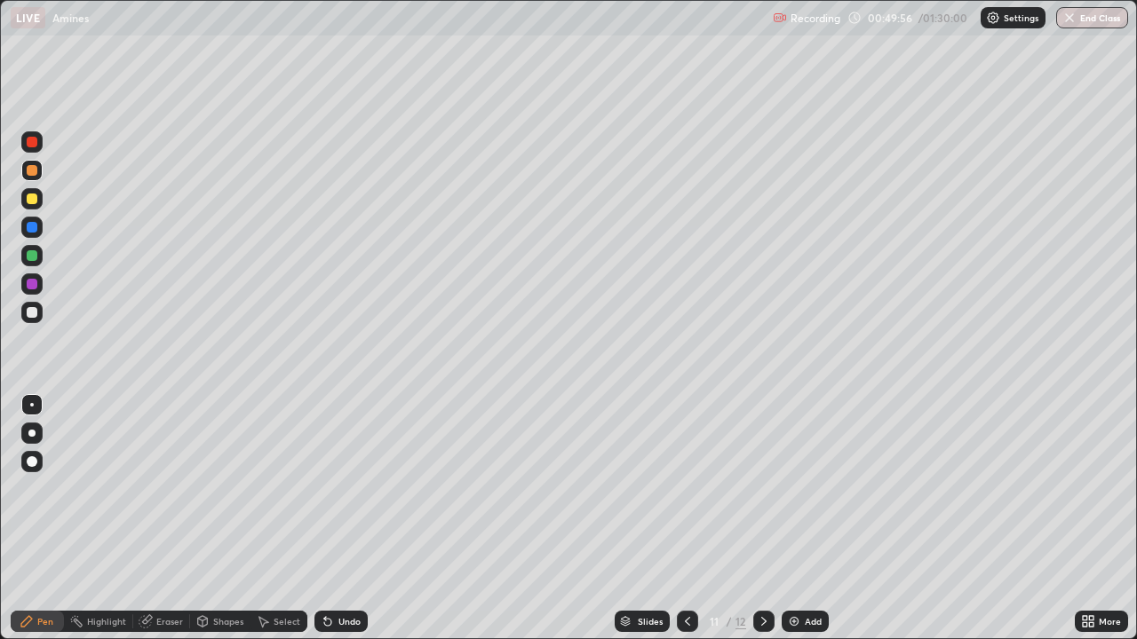
click at [166, 488] on div "Eraser" at bounding box center [169, 621] width 27 height 9
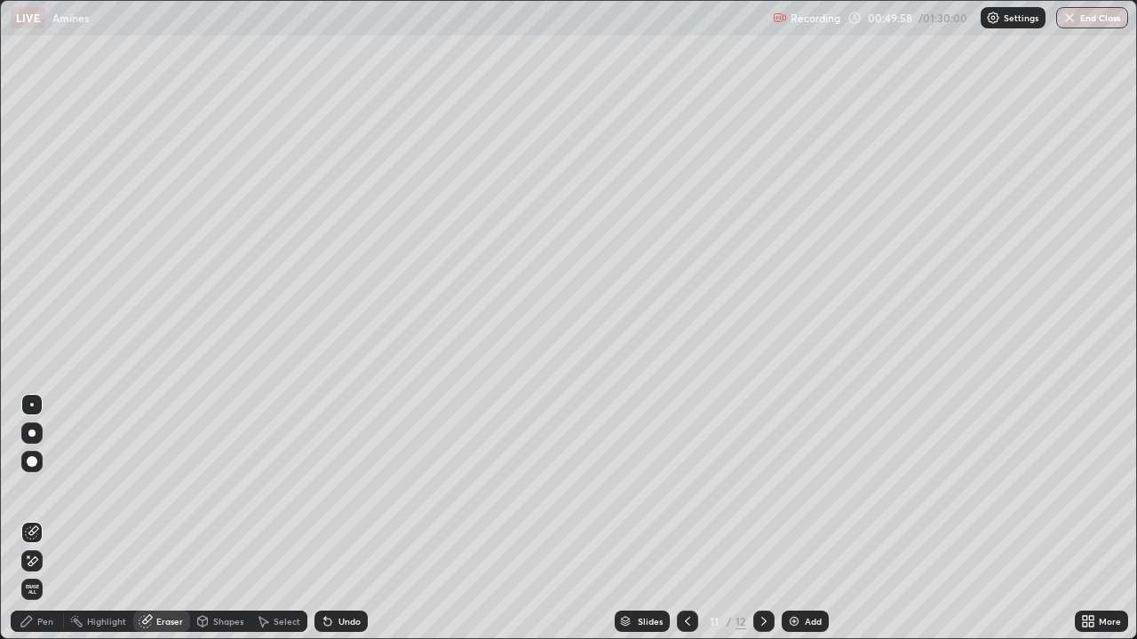
click at [49, 488] on div "Pen" at bounding box center [45, 621] width 16 height 9
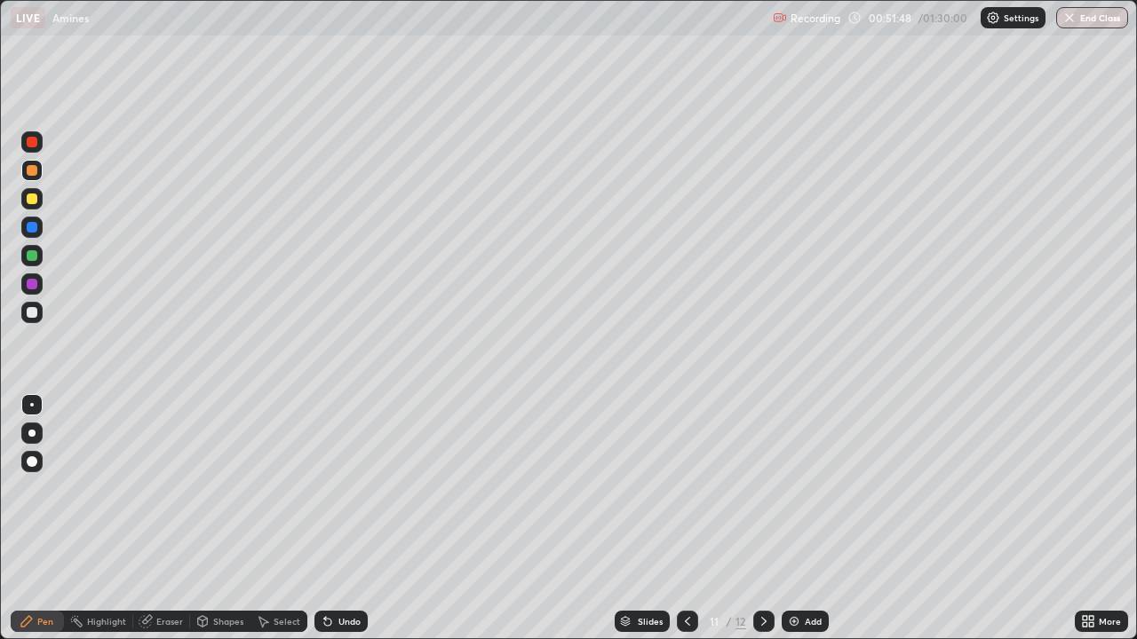
click at [811, 488] on div "Add" at bounding box center [813, 621] width 17 height 9
click at [36, 256] on div at bounding box center [32, 255] width 11 height 11
click at [680, 488] on div at bounding box center [687, 621] width 21 height 21
click at [678, 488] on div at bounding box center [687, 621] width 21 height 21
click at [762, 488] on icon at bounding box center [764, 622] width 14 height 14
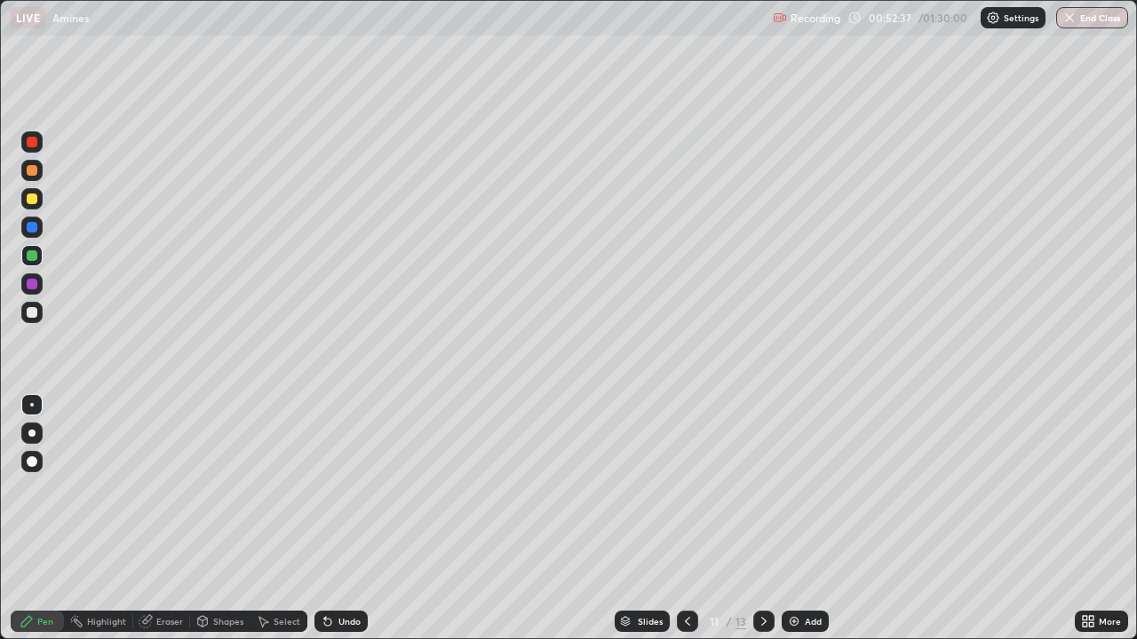
click at [766, 488] on div at bounding box center [763, 622] width 21 height 36
click at [336, 488] on div "Undo" at bounding box center [340, 621] width 53 height 21
click at [813, 488] on div "Add" at bounding box center [804, 621] width 47 height 21
click at [34, 205] on div at bounding box center [31, 198] width 21 height 21
click at [164, 488] on div "Eraser" at bounding box center [161, 621] width 57 height 21
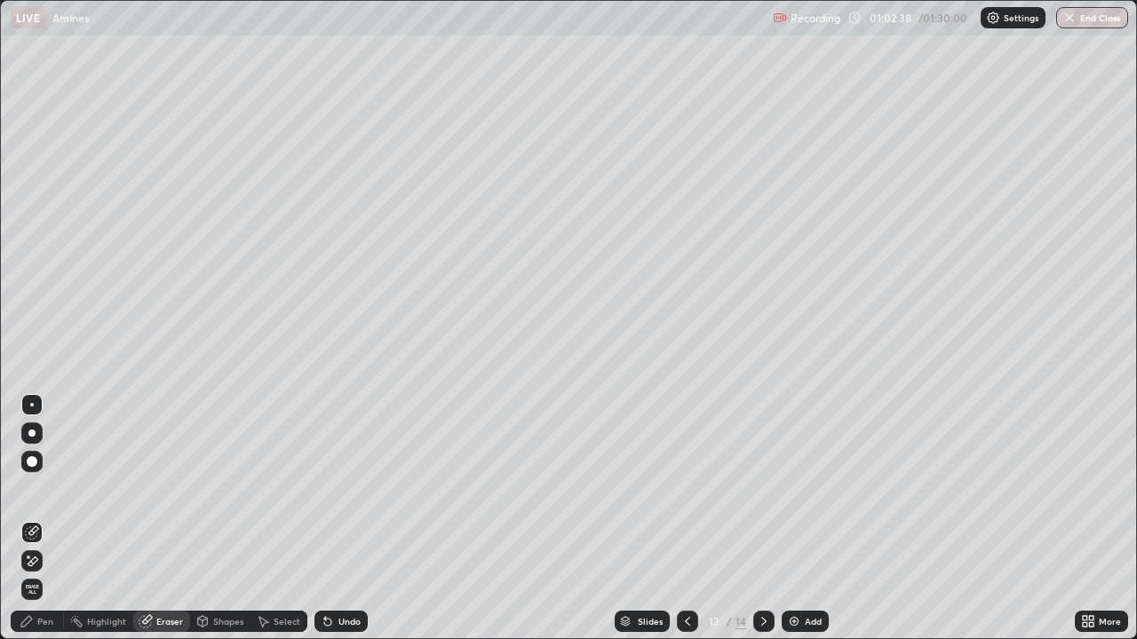
click at [47, 488] on div "Pen" at bounding box center [45, 621] width 16 height 9
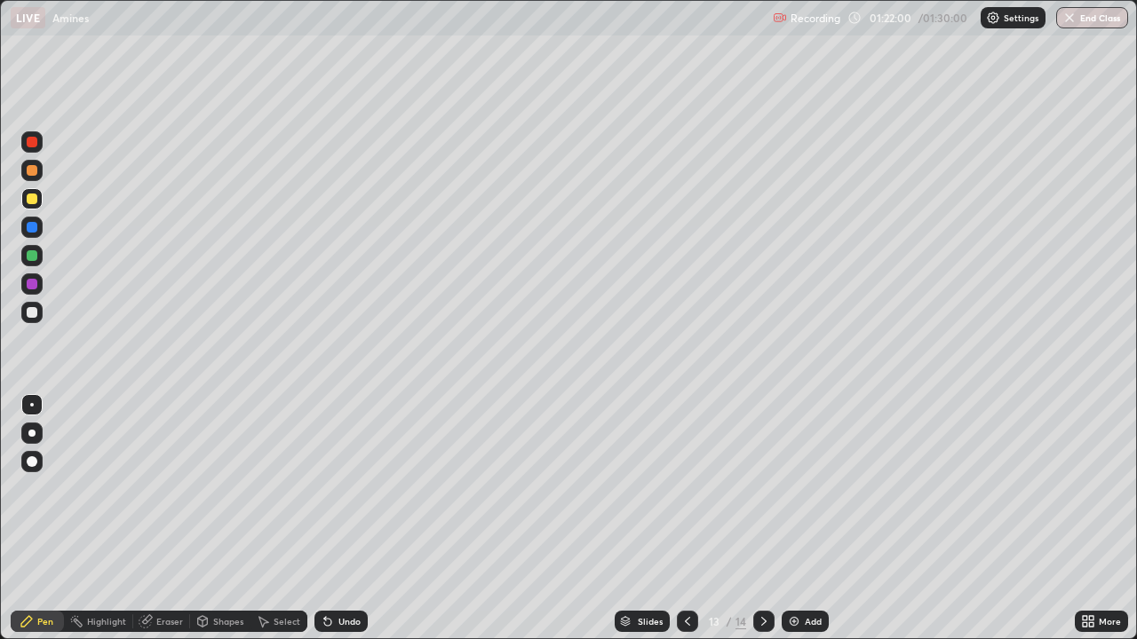
click at [683, 488] on icon at bounding box center [687, 622] width 14 height 14
click at [686, 488] on icon at bounding box center [687, 622] width 14 height 14
click at [686, 488] on icon at bounding box center [687, 621] width 5 height 9
click at [686, 488] on icon at bounding box center [687, 622] width 14 height 14
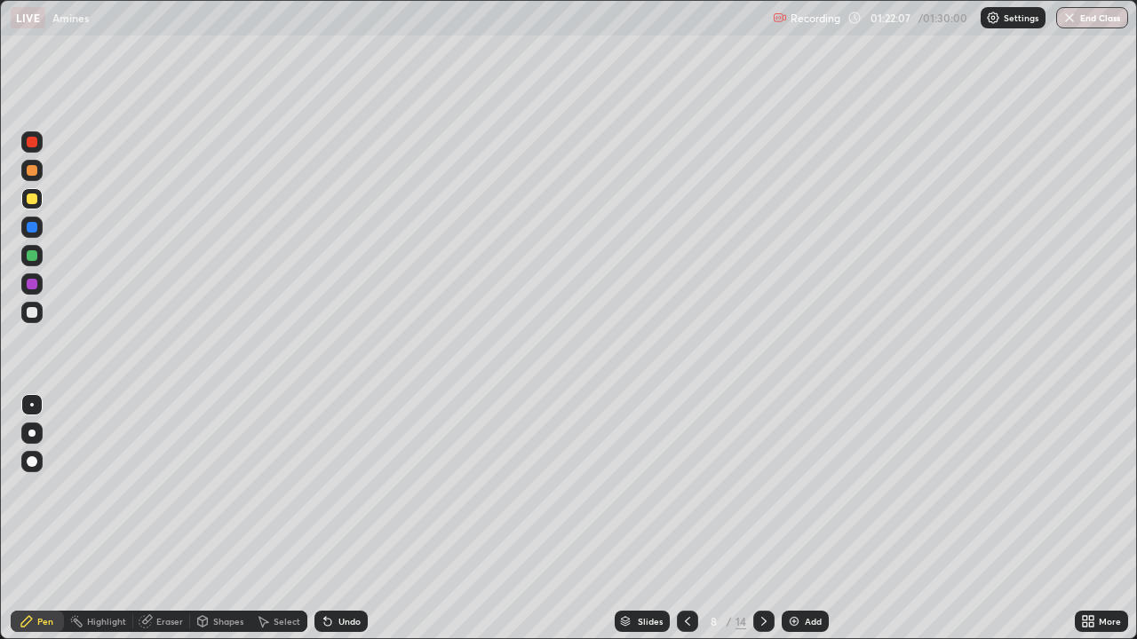
click at [686, 488] on icon at bounding box center [687, 622] width 14 height 14
click at [694, 488] on div at bounding box center [687, 622] width 21 height 36
click at [692, 488] on div at bounding box center [687, 622] width 21 height 36
click at [695, 488] on div at bounding box center [687, 622] width 21 height 36
click at [1074, 15] on img "button" at bounding box center [1069, 18] width 14 height 14
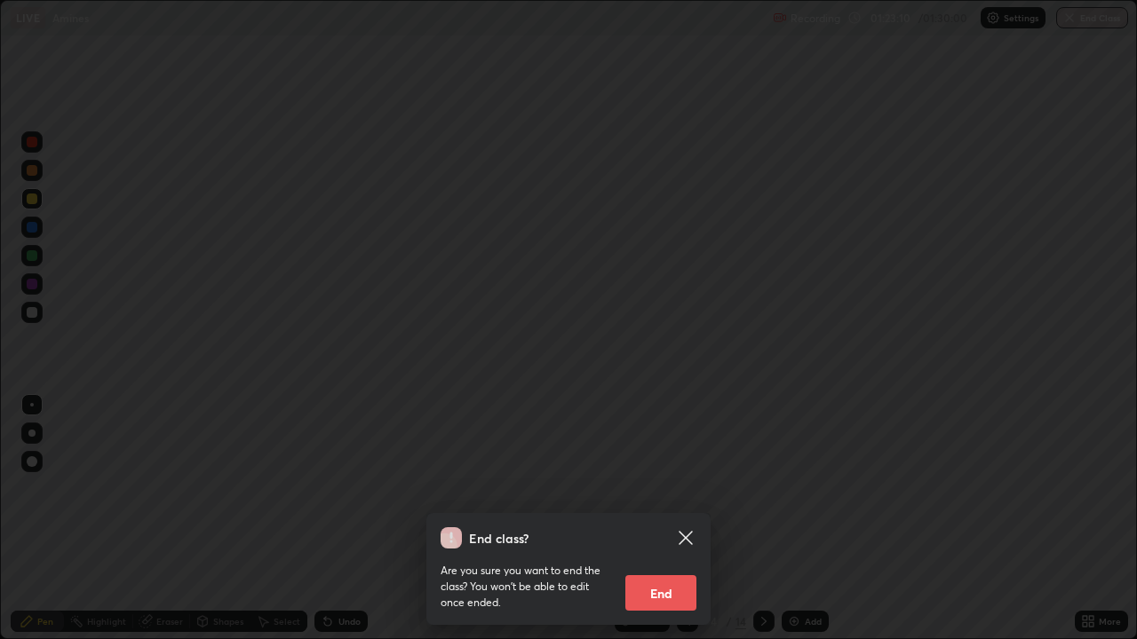
click at [668, 488] on button "End" at bounding box center [660, 593] width 71 height 36
